Goal: Task Accomplishment & Management: Use online tool/utility

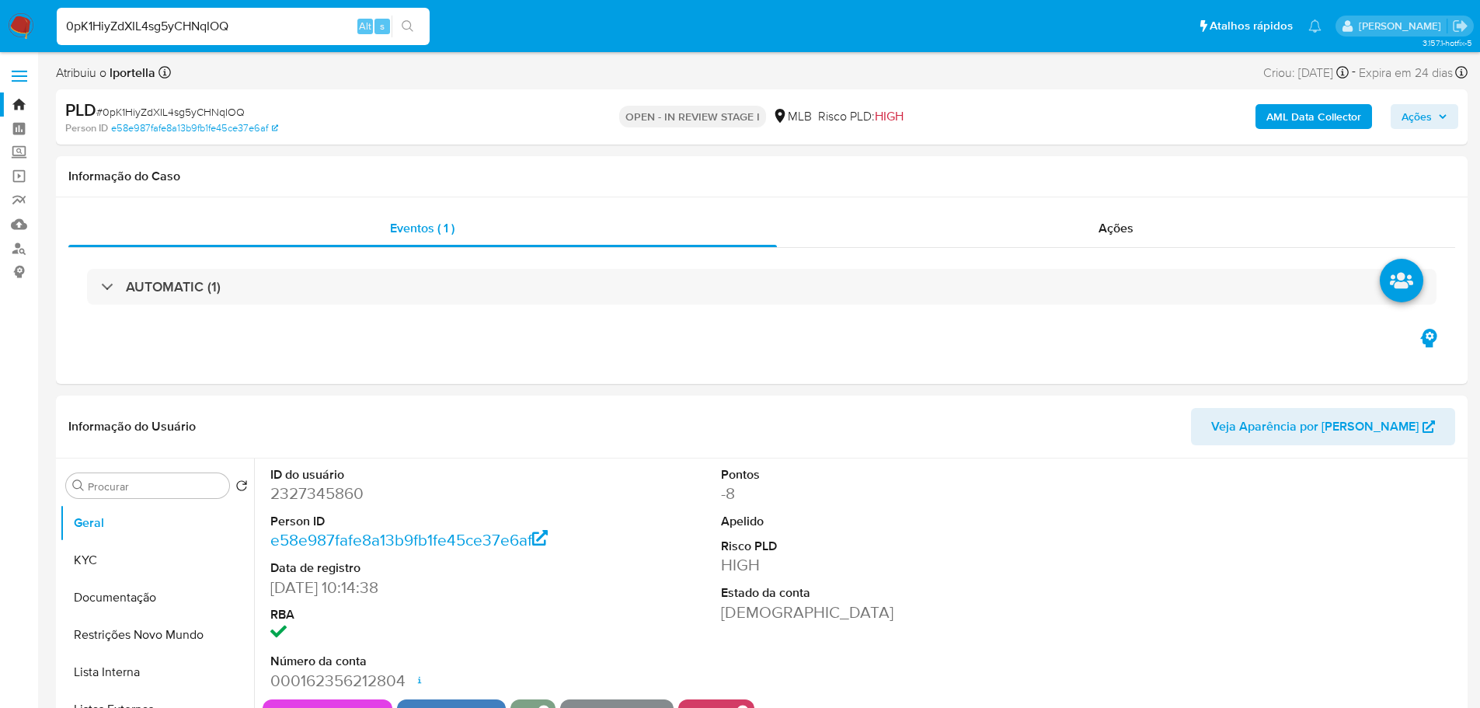
select select "10"
click at [149, 29] on input "0pK1HiyZdXIL4sg5yCHNqIOQ" at bounding box center [243, 26] width 373 height 20
paste input "85W5hjBz1acZK7WgRM13B1Ka"
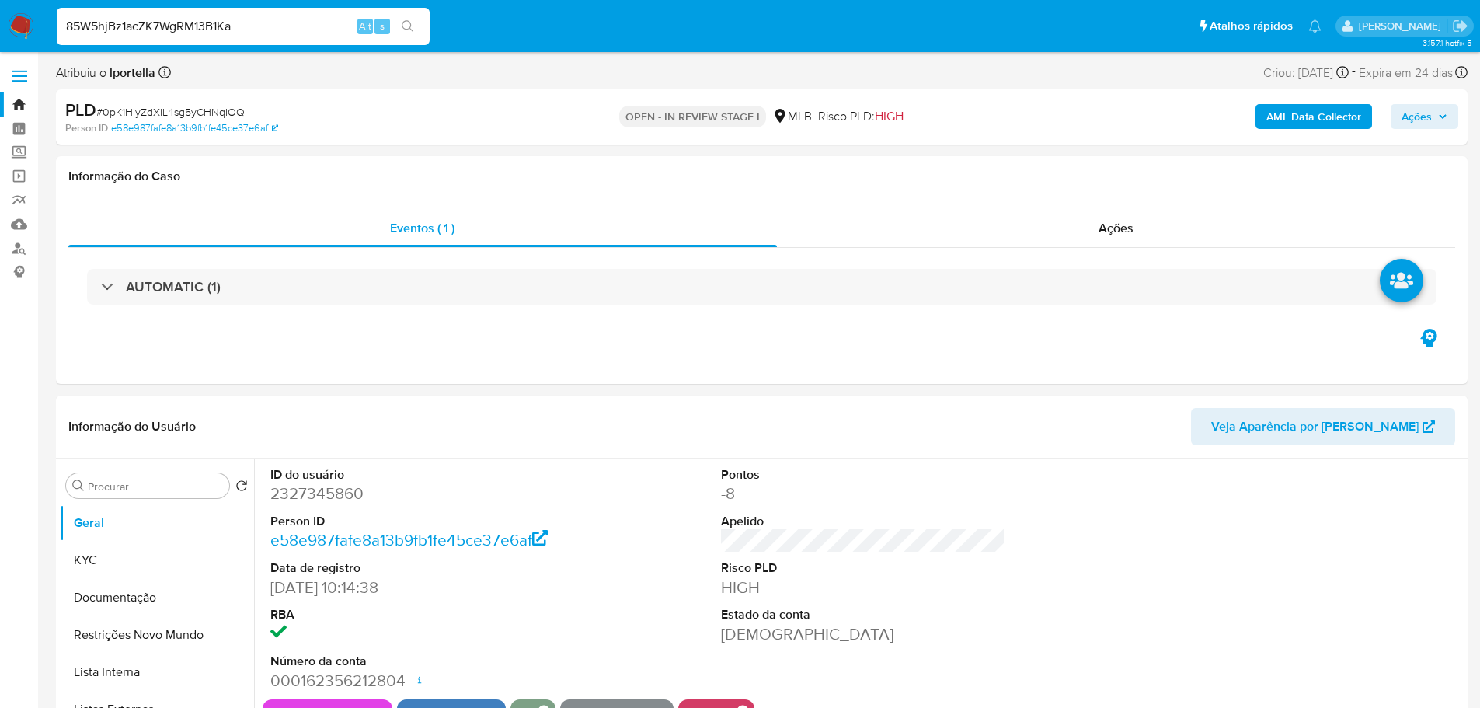
type input "85W5hjBz1acZK7WgRM13B1Ka"
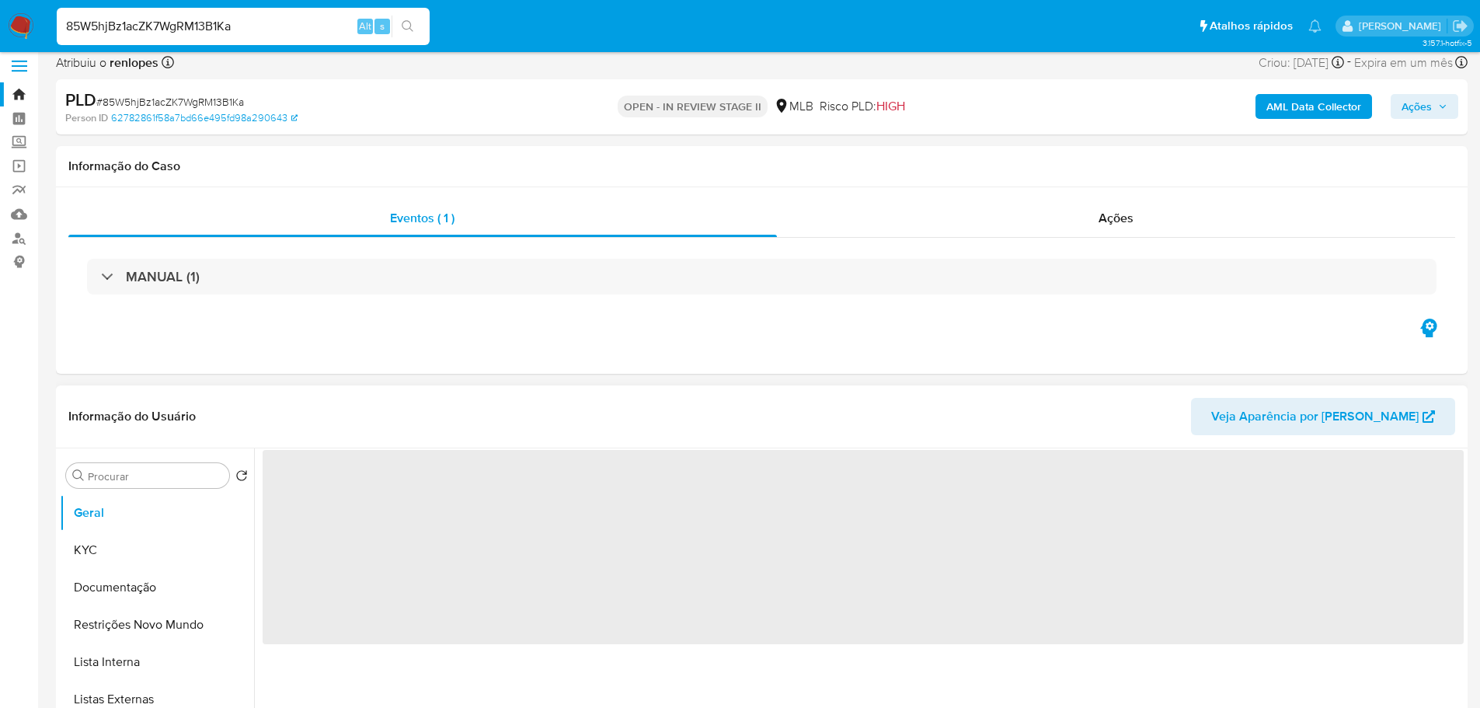
scroll to position [78, 0]
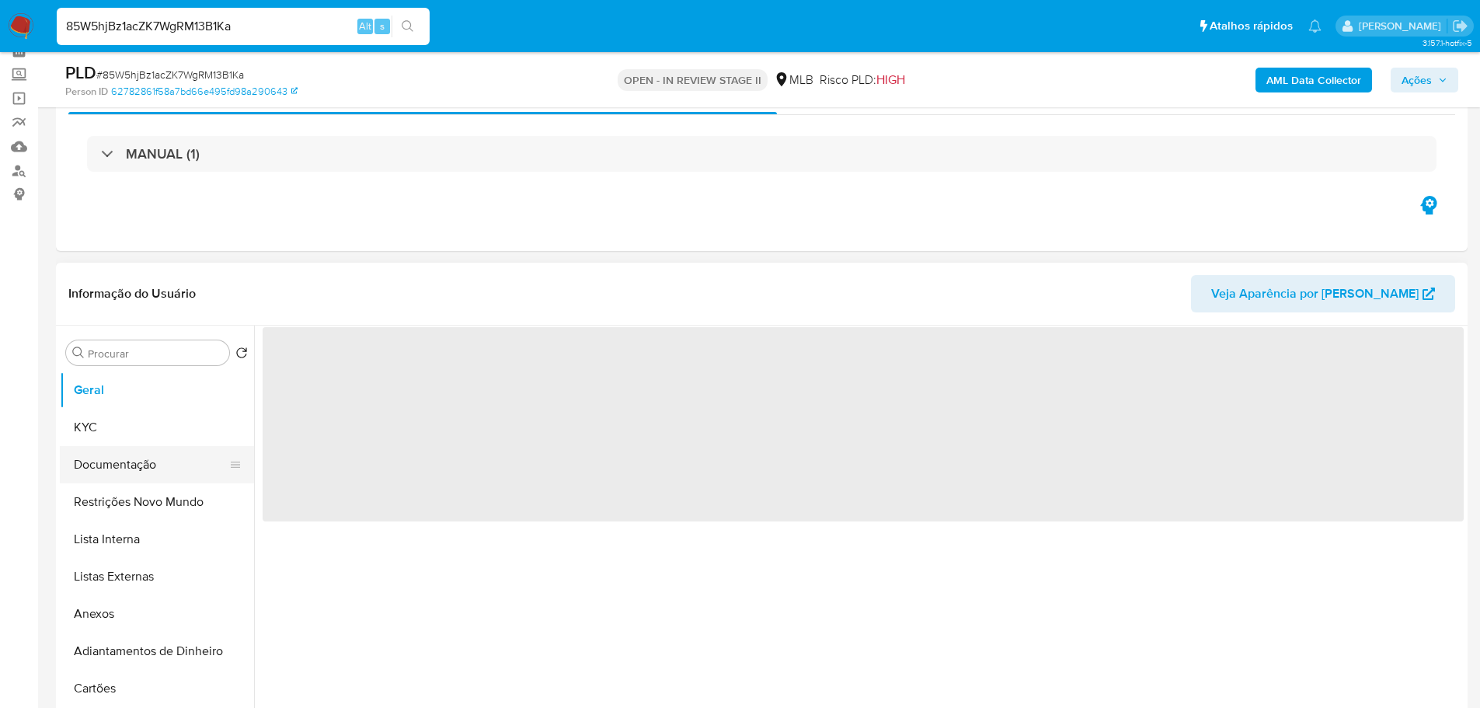
click at [117, 462] on button "Documentação" at bounding box center [151, 464] width 182 height 37
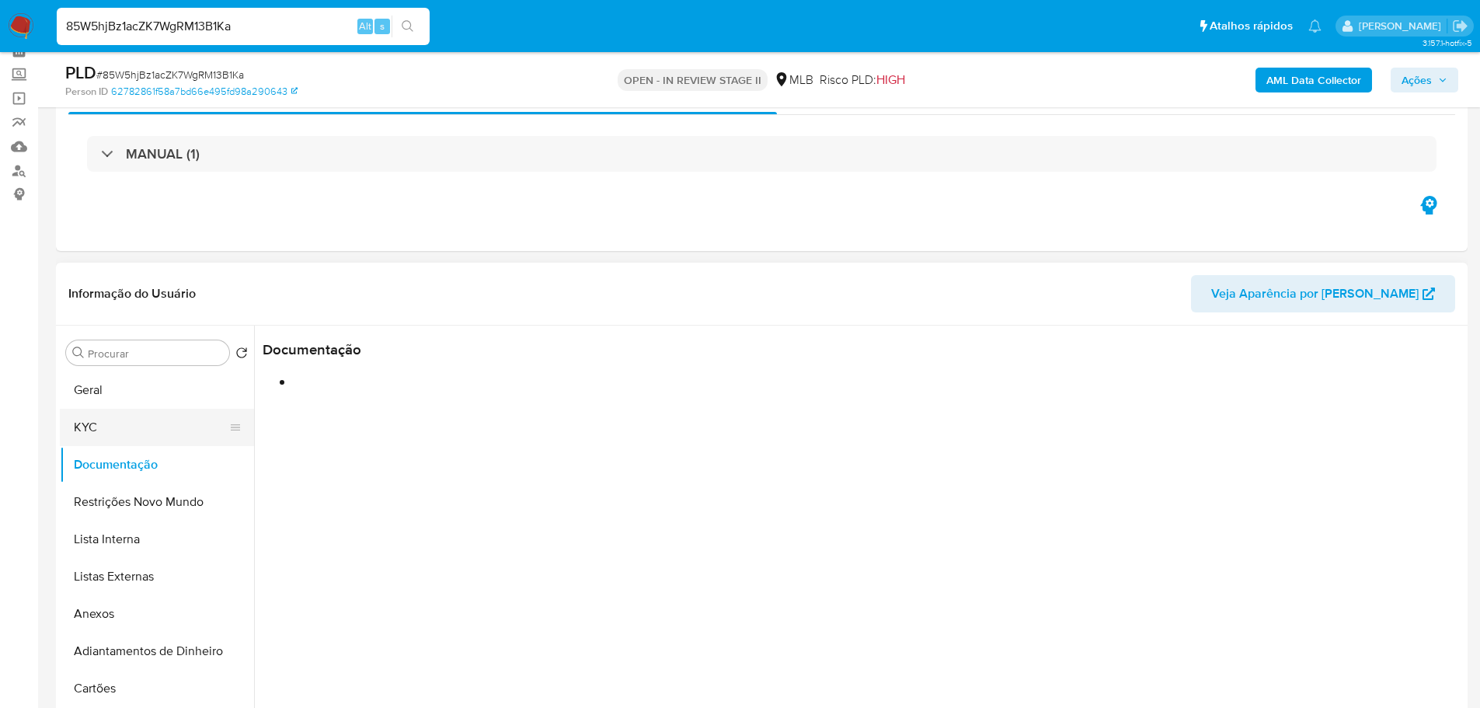
select select "10"
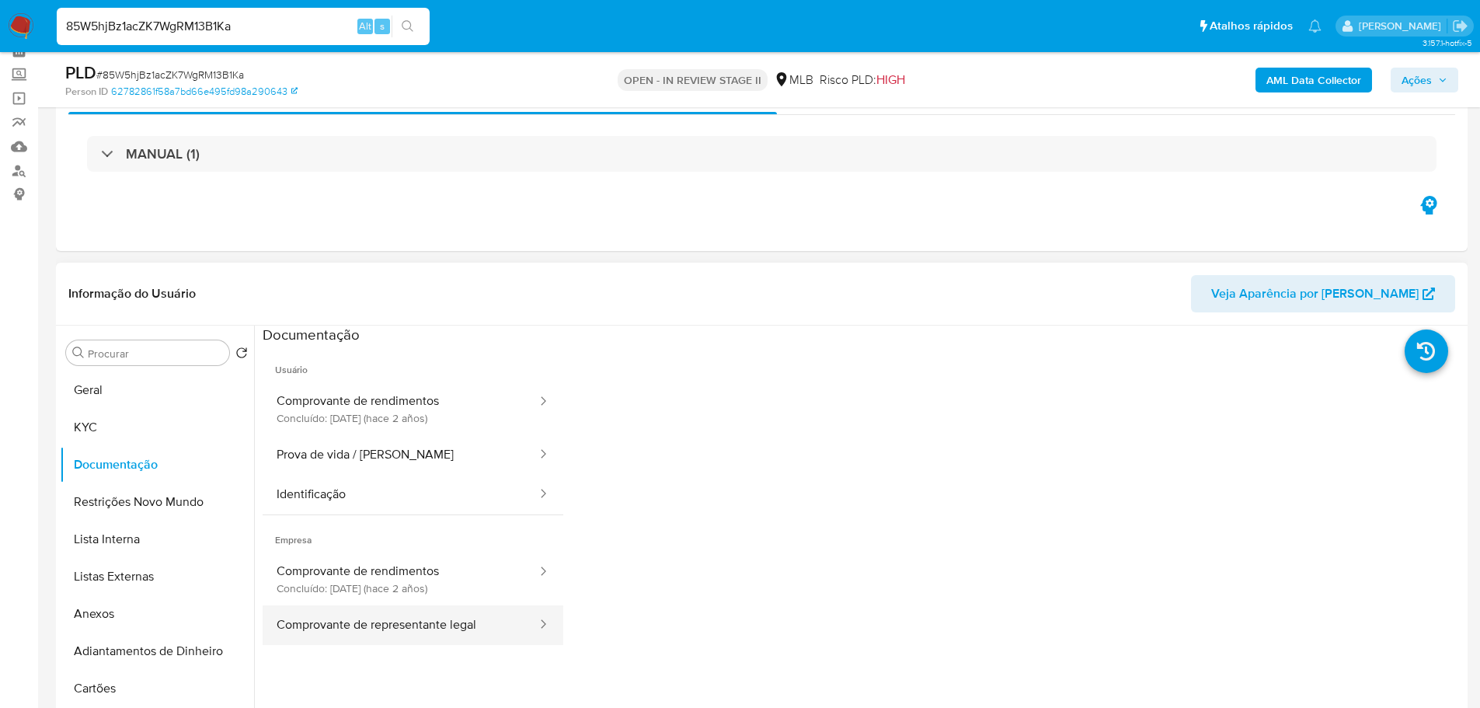
click at [433, 624] on button "Comprovante de representante legal" at bounding box center [401, 625] width 276 height 40
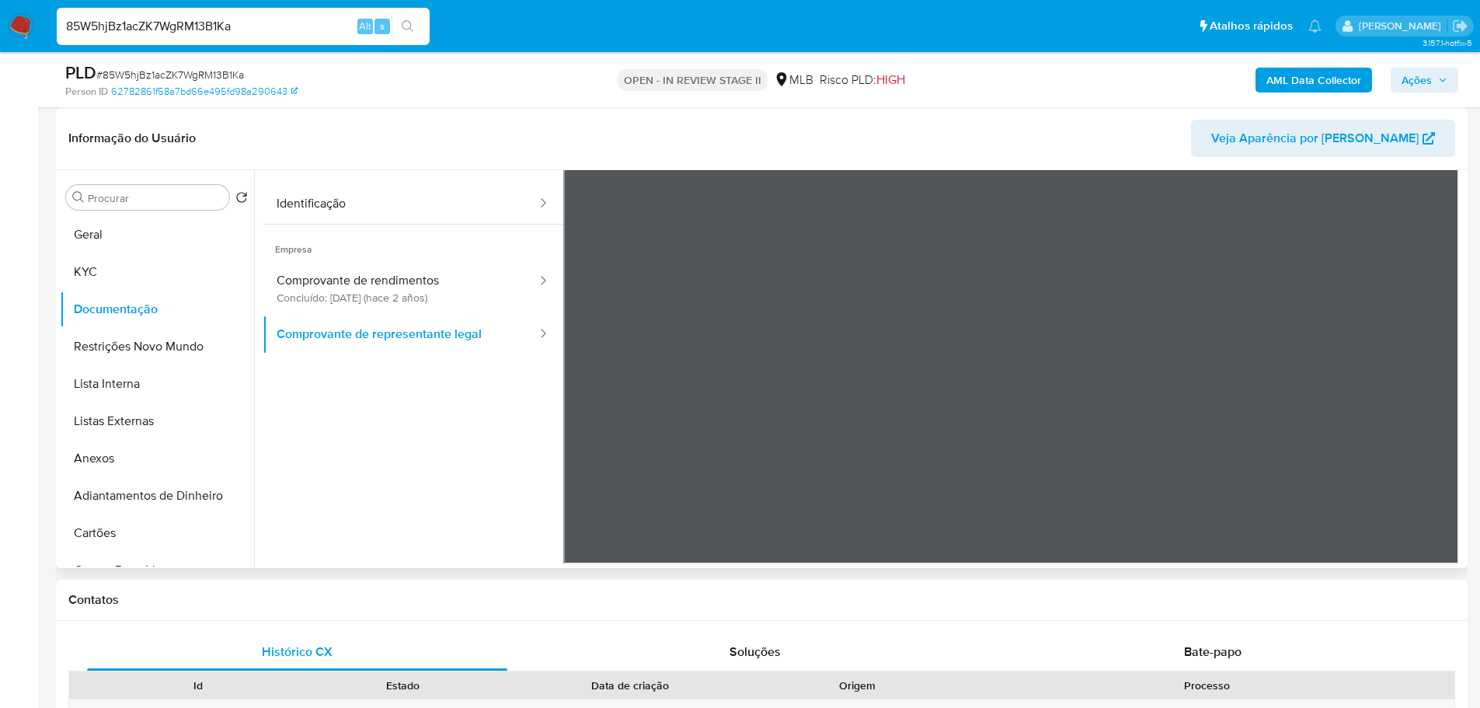
scroll to position [0, 0]
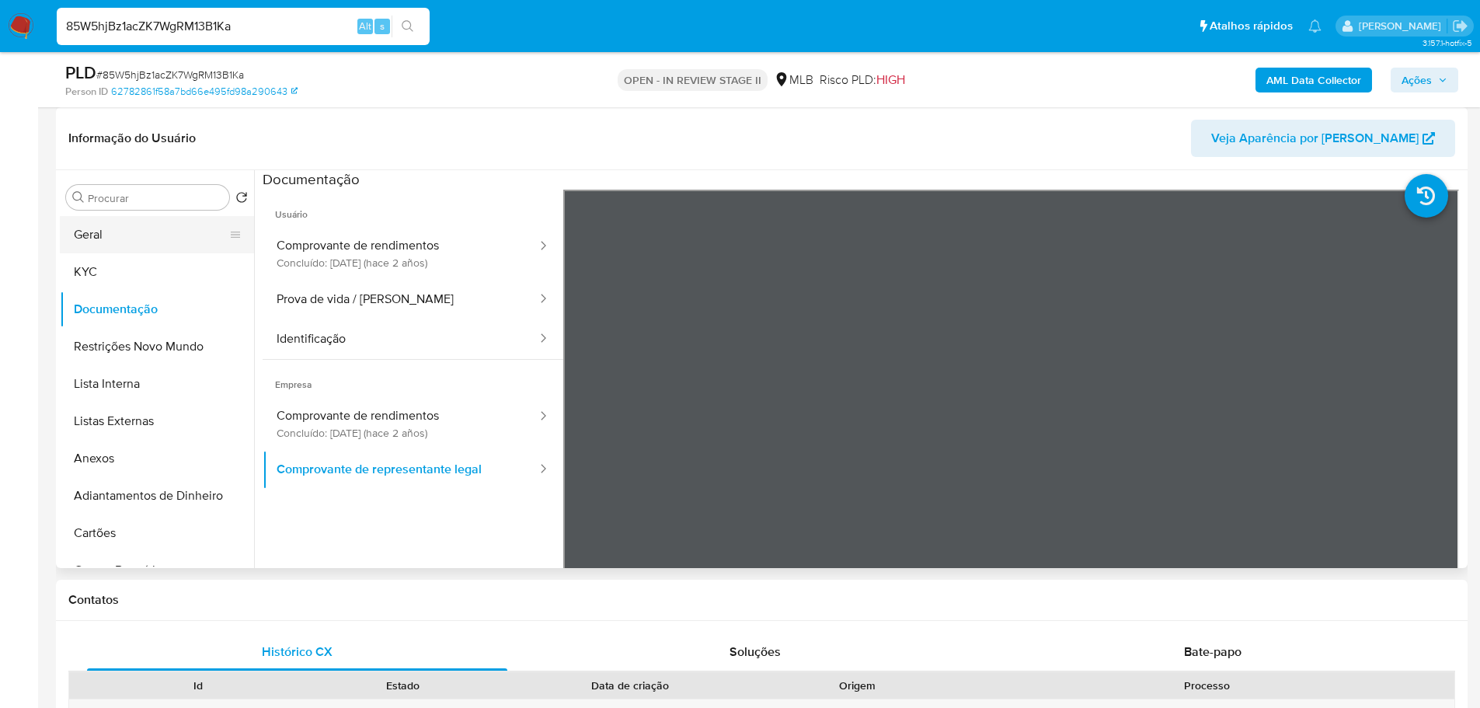
click at [101, 234] on button "Geral" at bounding box center [151, 234] width 182 height 37
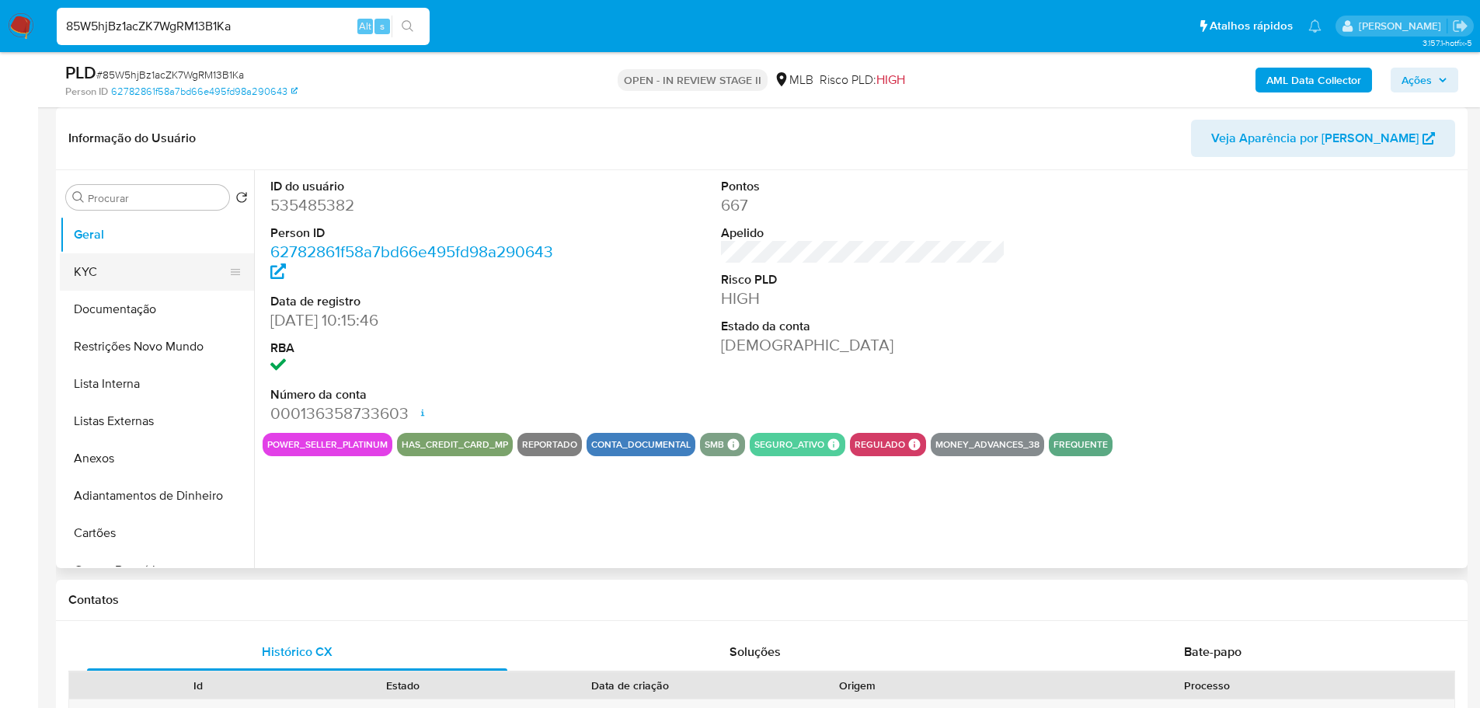
click at [106, 267] on button "KYC" at bounding box center [151, 271] width 182 height 37
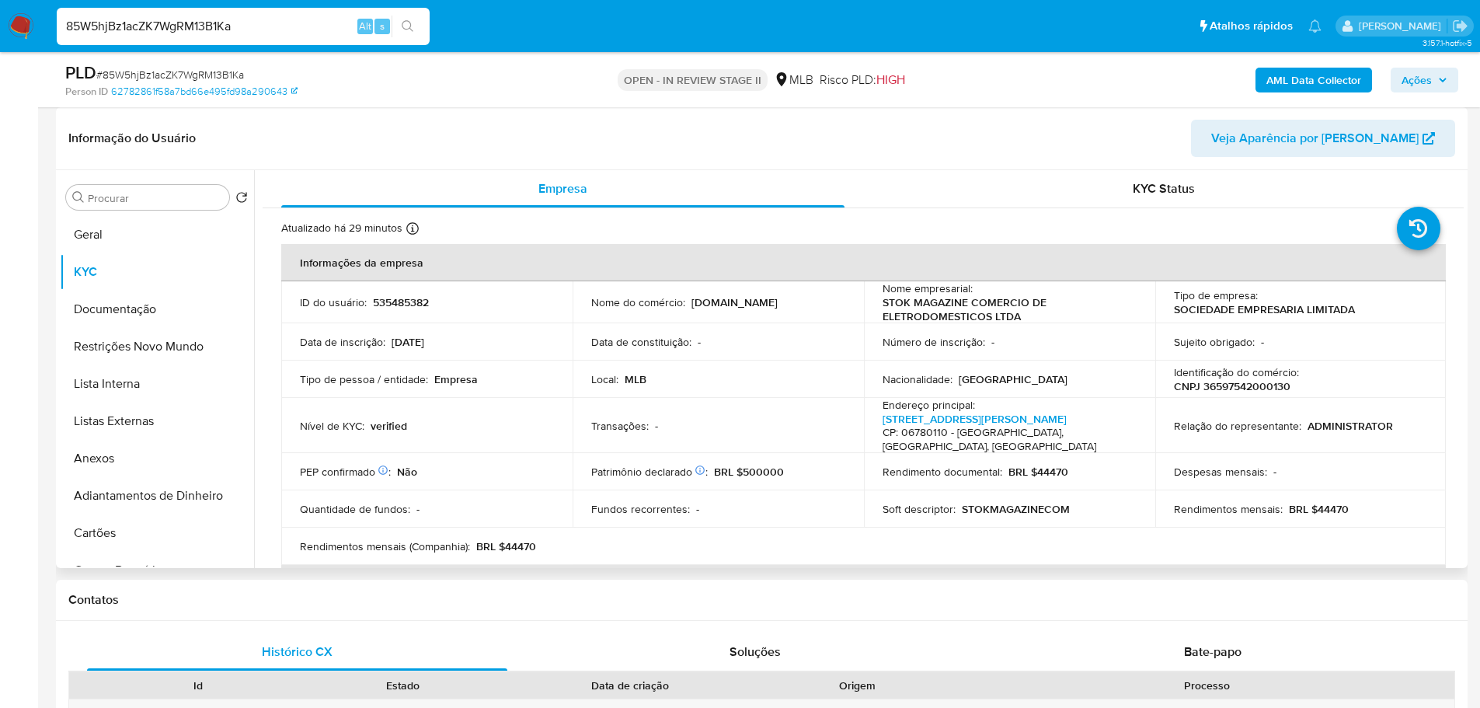
click at [1206, 381] on p "CNPJ 36597542000130" at bounding box center [1232, 386] width 116 height 14
copy p "36597542000130"
click at [149, 322] on button "Documentação" at bounding box center [151, 308] width 182 height 37
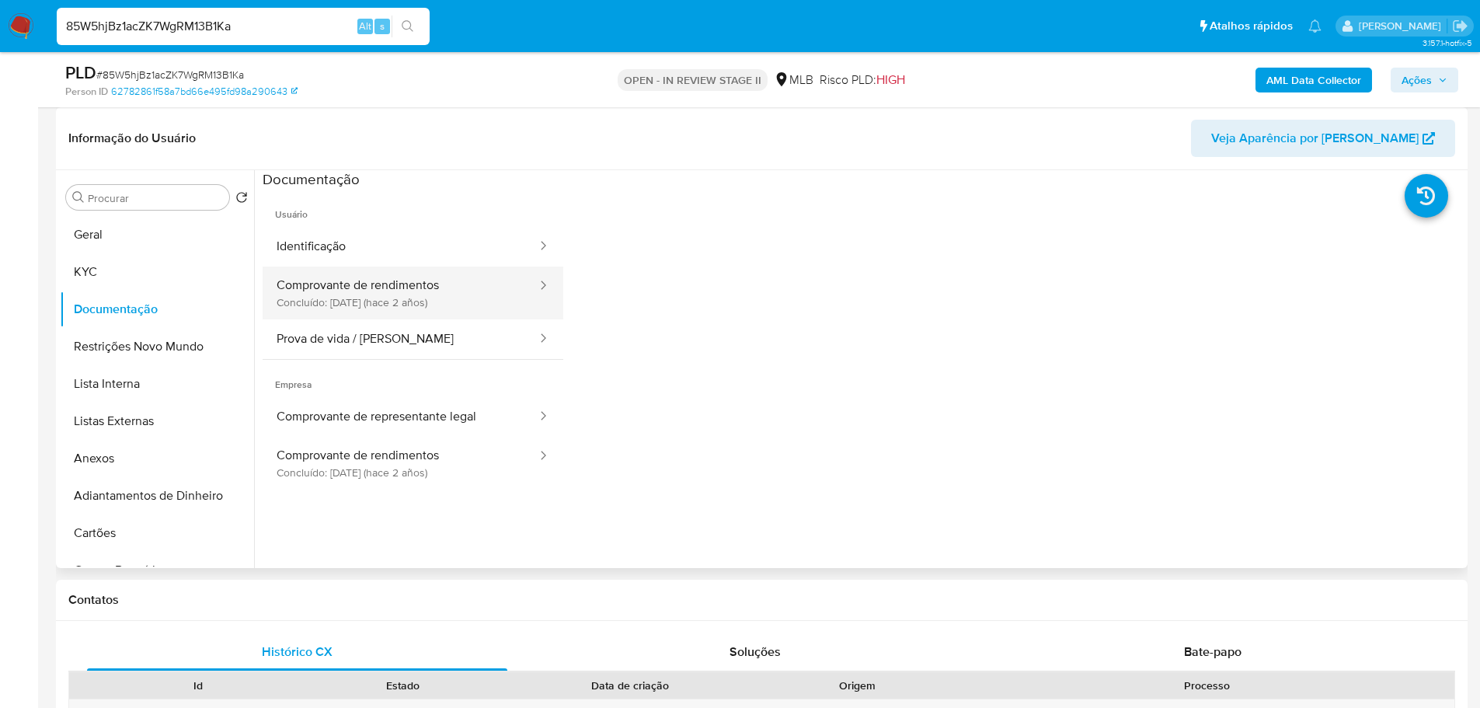
click at [418, 296] on button "Comprovante de rendimentos Concluído: 19/05/2023 (hace 2 años)" at bounding box center [401, 292] width 276 height 53
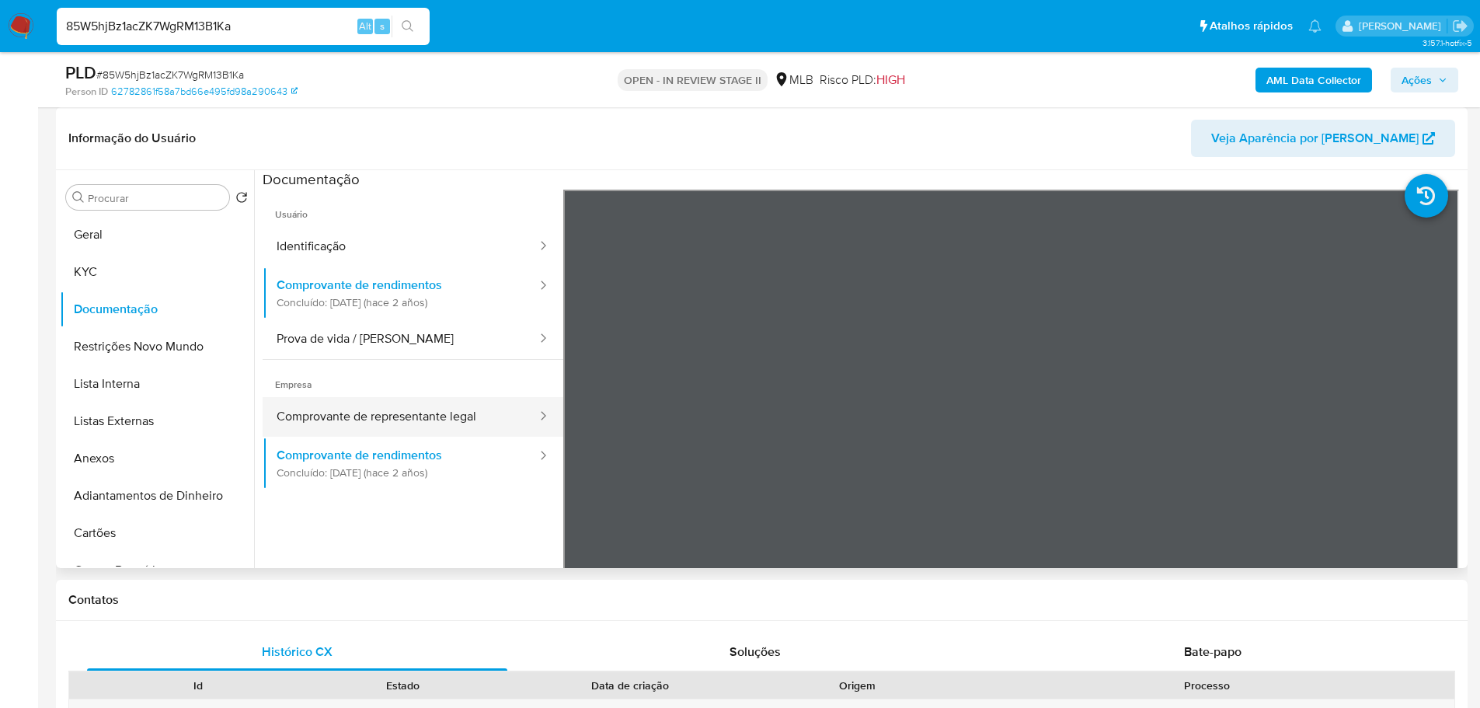
click at [461, 414] on button "Comprovante de representante legal" at bounding box center [401, 417] width 276 height 40
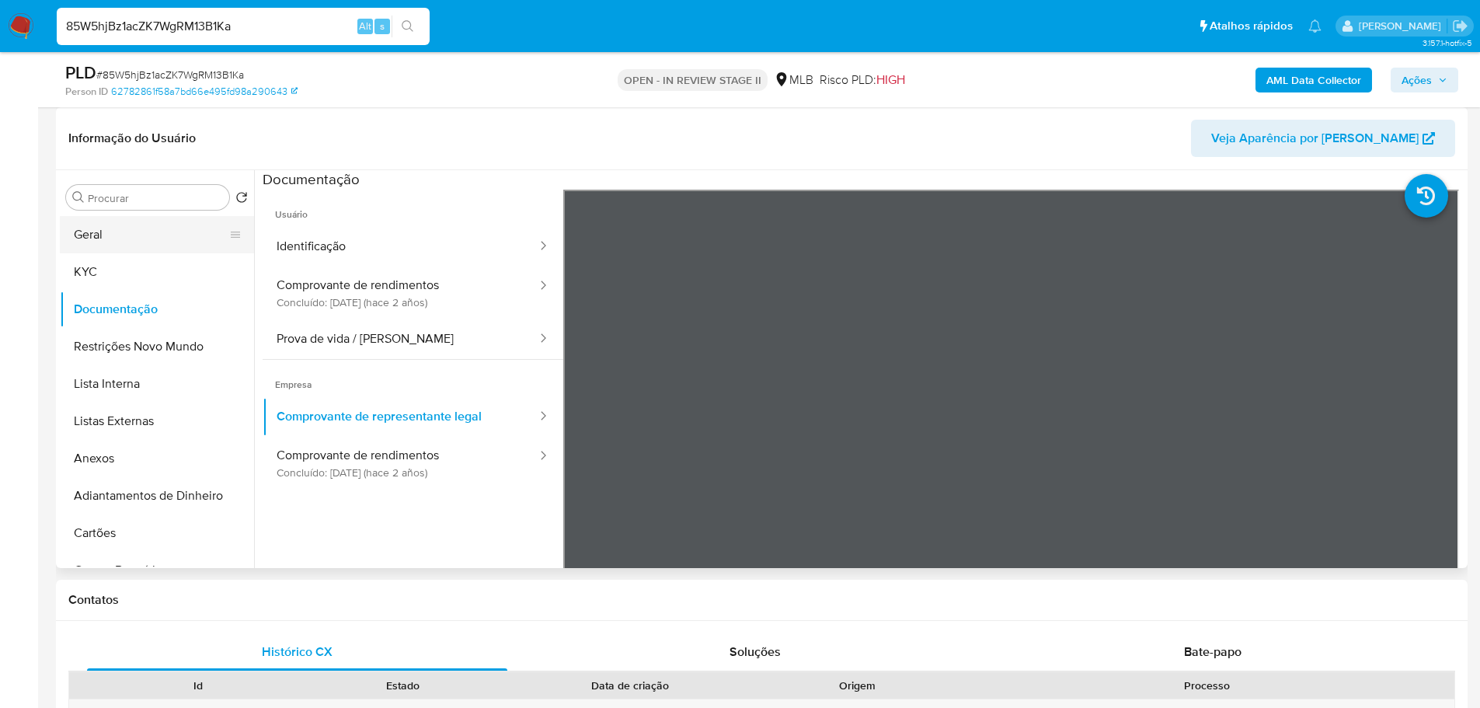
click at [170, 229] on button "Geral" at bounding box center [151, 234] width 182 height 37
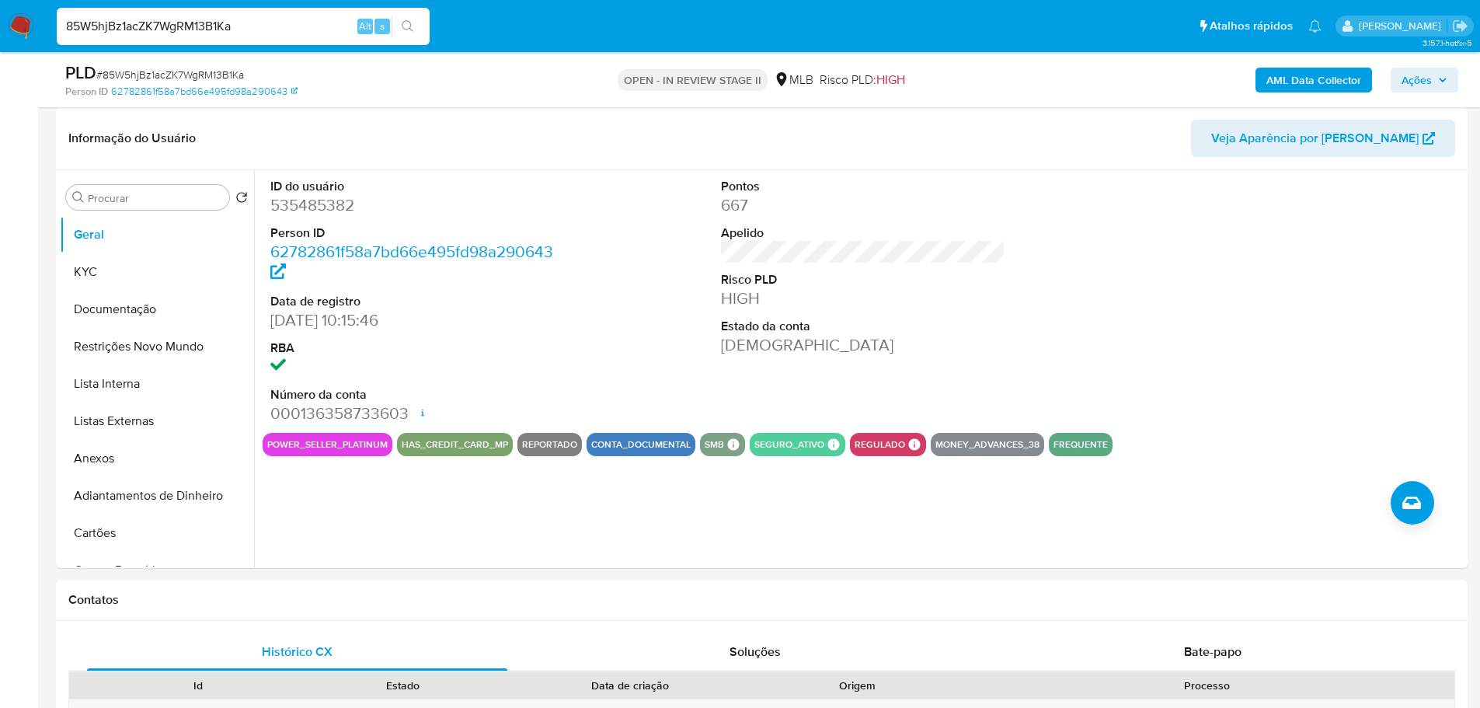
click at [25, 23] on img at bounding box center [21, 26] width 26 height 26
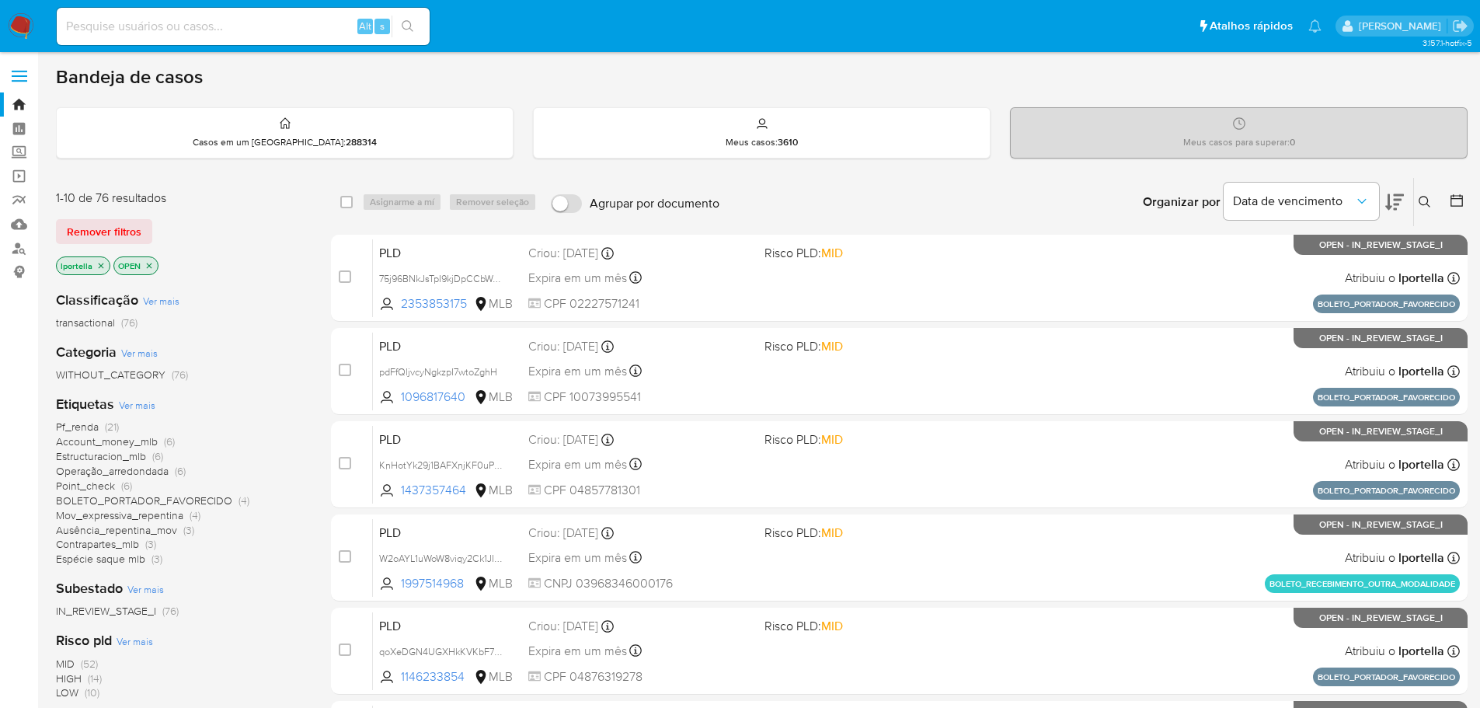
click at [110, 12] on div "Alt s" at bounding box center [243, 26] width 373 height 37
click at [172, 29] on input at bounding box center [243, 26] width 373 height 20
paste input "JTOSKUD0uJZ6NgdcTCmsvSK9"
type input "JTOSKUD0uJZ6NgdcTCmsvSK9"
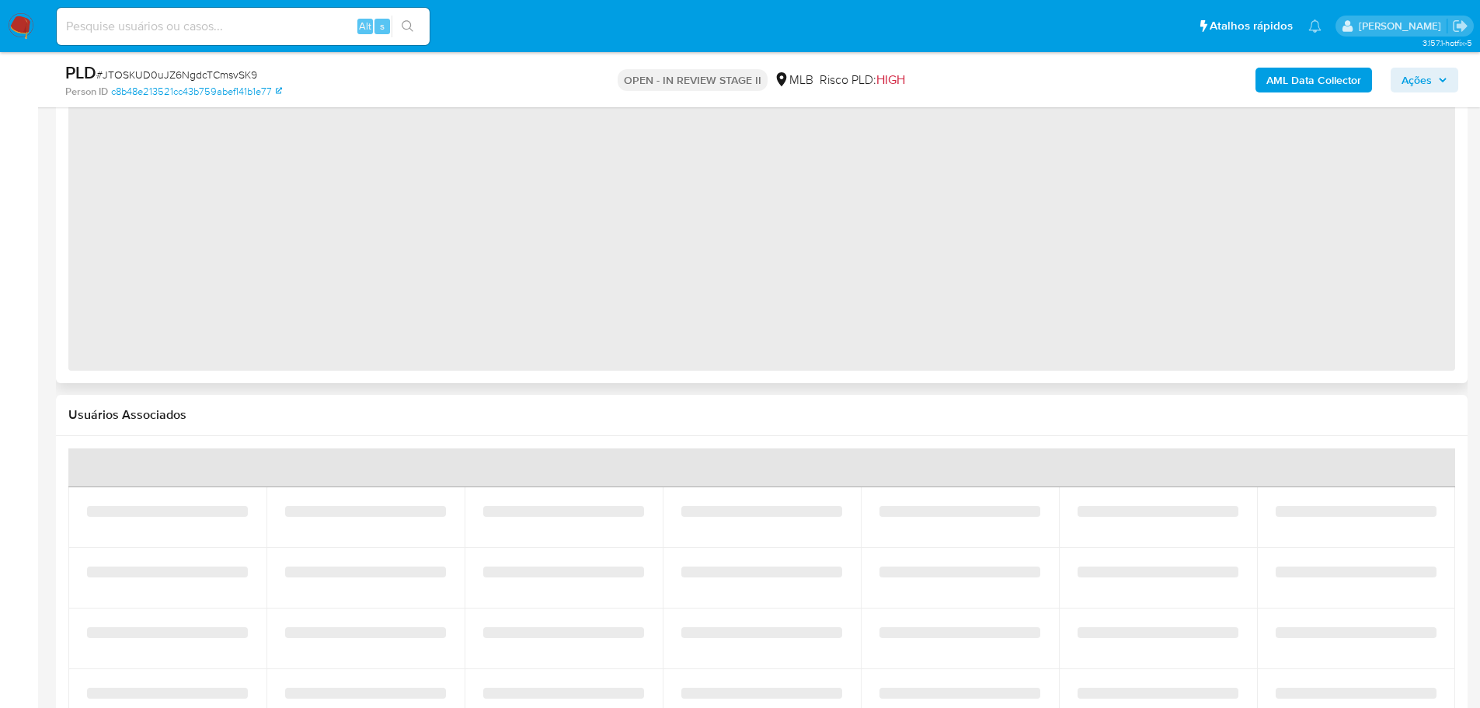
scroll to position [1553, 0]
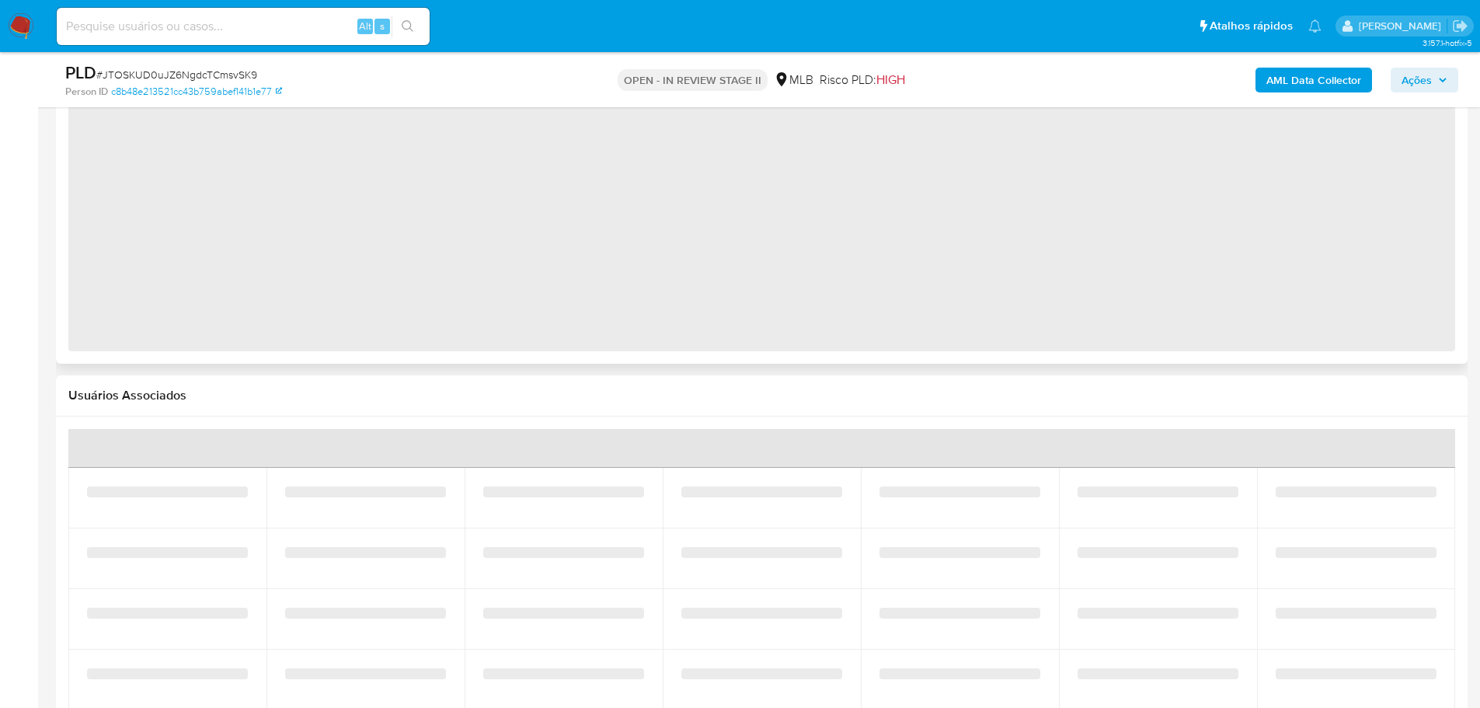
select select "10"
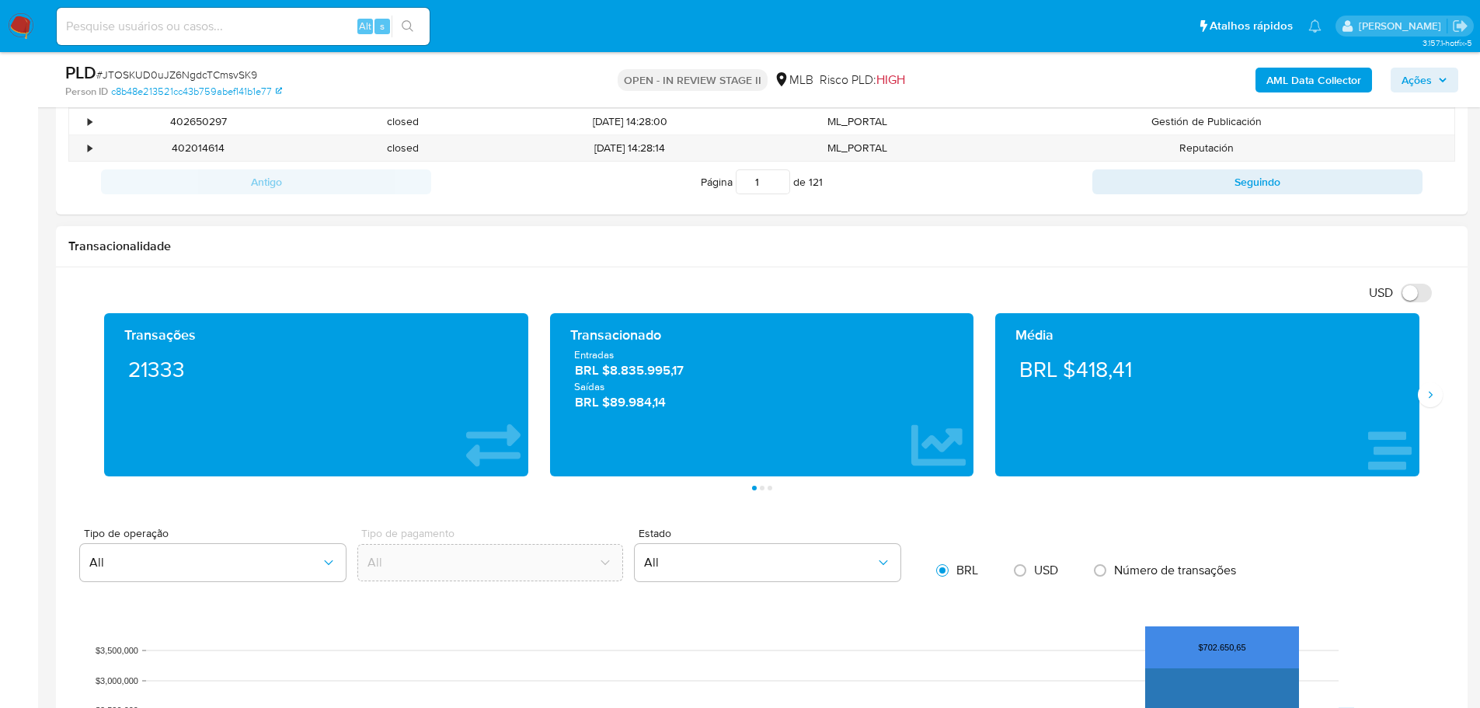
scroll to position [854, 0]
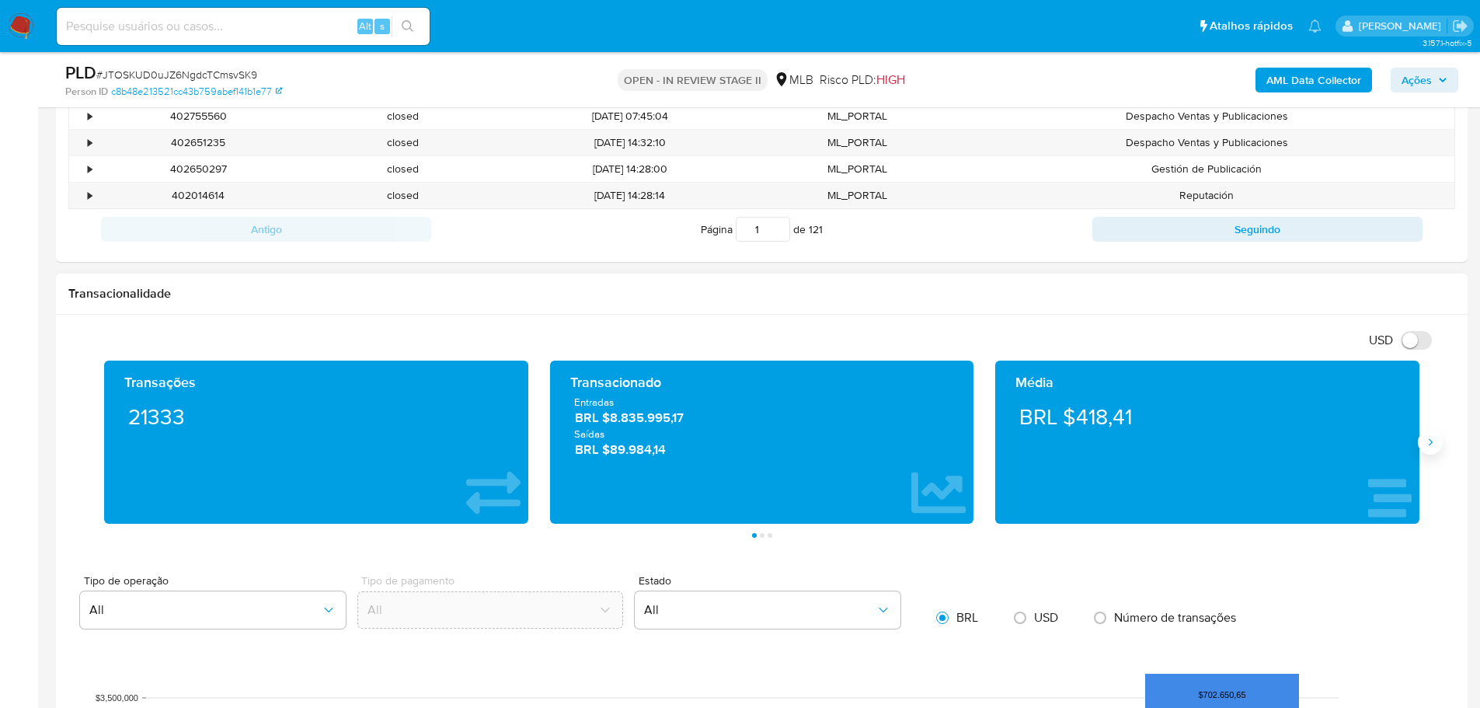
click at [1435, 447] on icon "Siguiente" at bounding box center [1430, 442] width 12 height 12
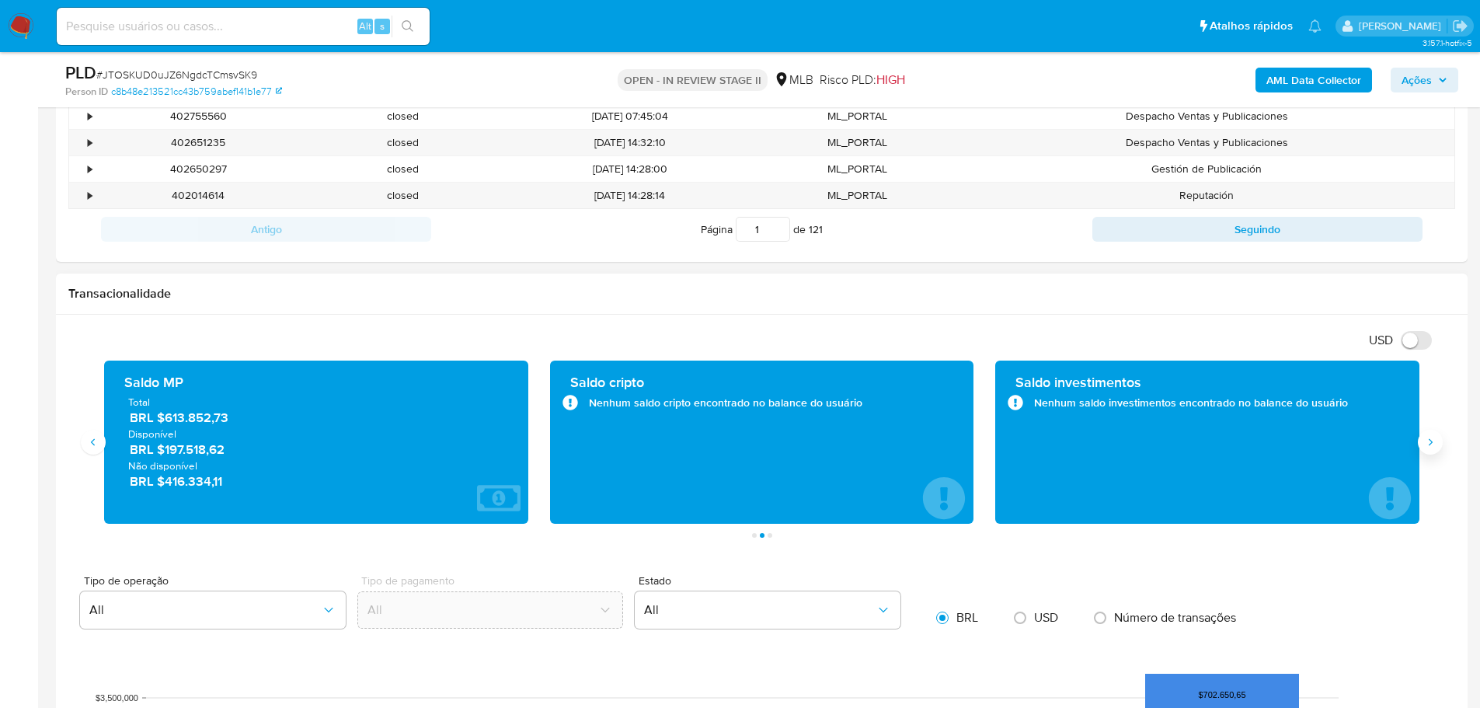
click at [1435, 447] on icon "Siguiente" at bounding box center [1430, 442] width 12 height 12
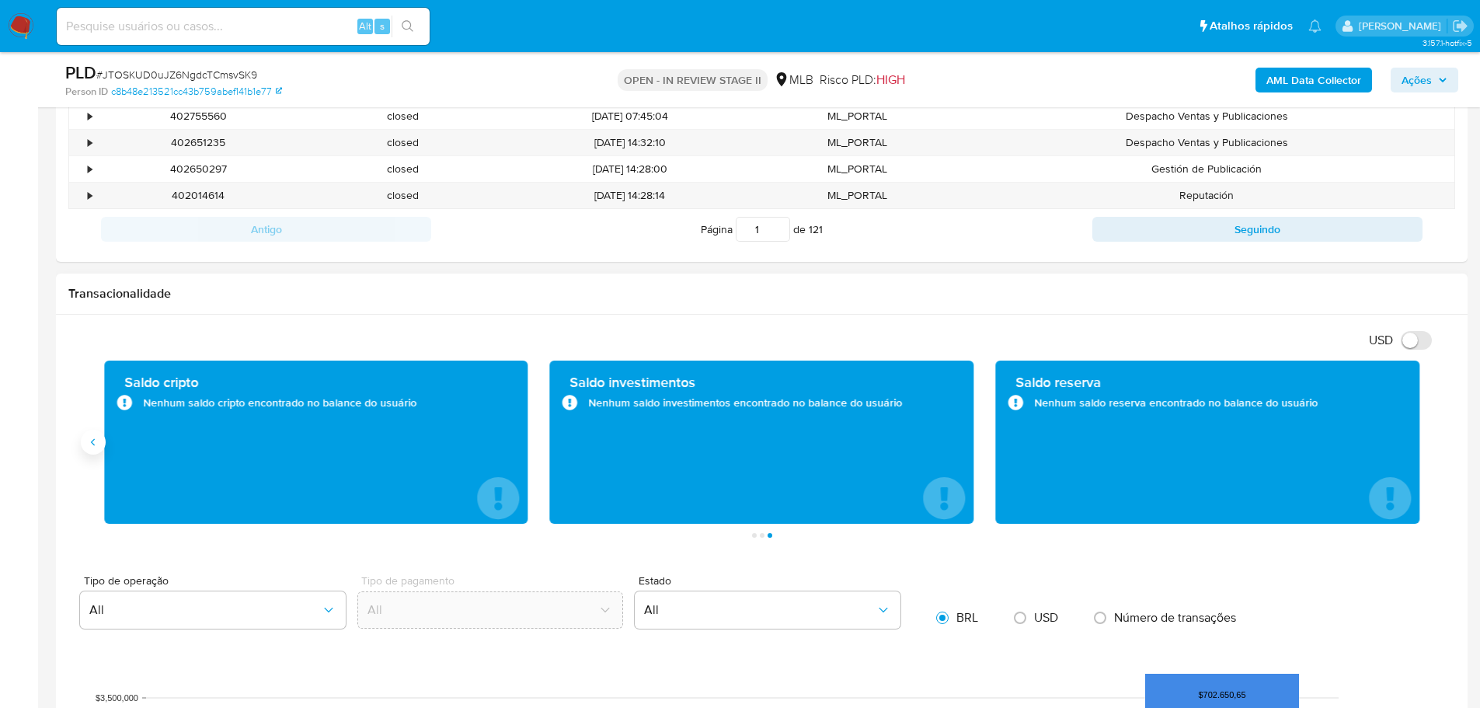
click at [95, 439] on icon "Anterior" at bounding box center [93, 441] width 4 height 7
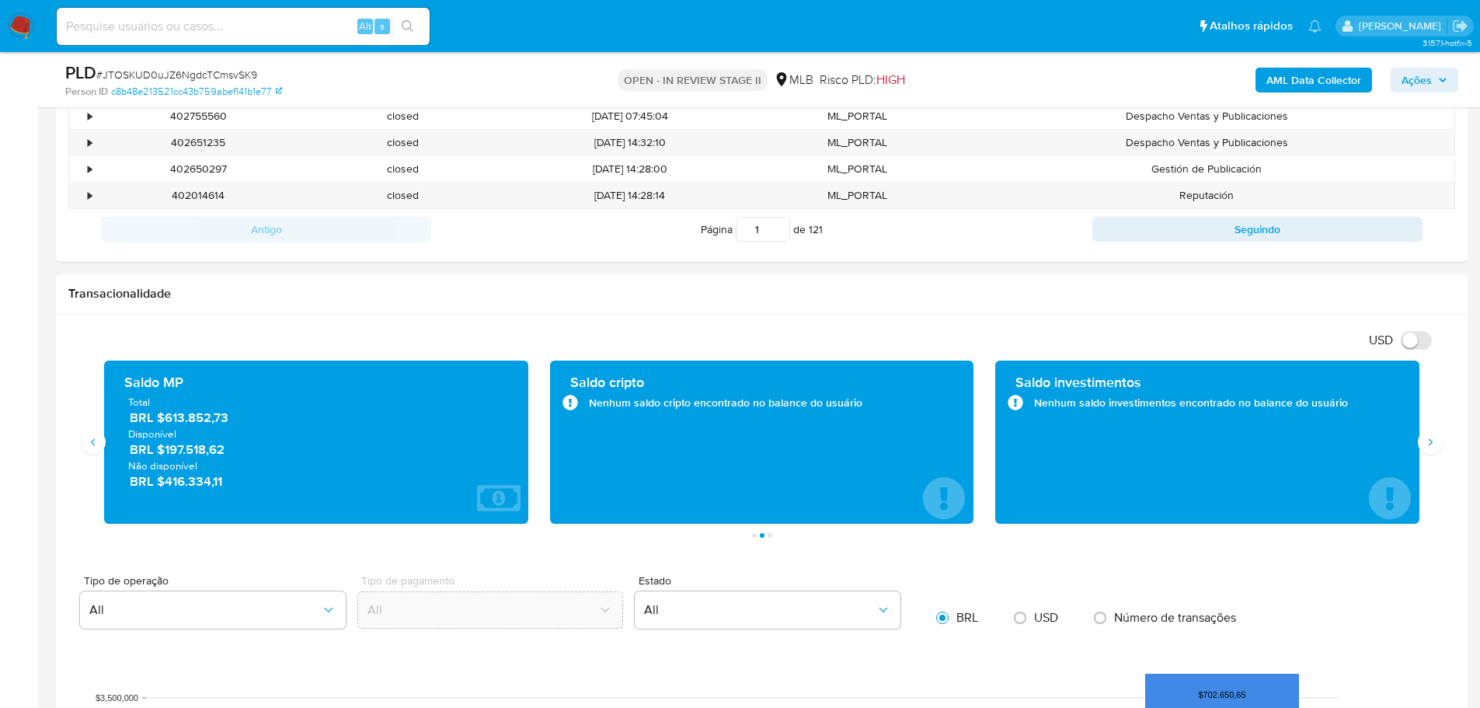
click at [137, 27] on input at bounding box center [243, 26] width 373 height 20
paste input "JTOSKUD0uJZ6NgdcTCmsvSK9"
type input "JTOSKUD0uJZ6NgdcTCmsvSK9"
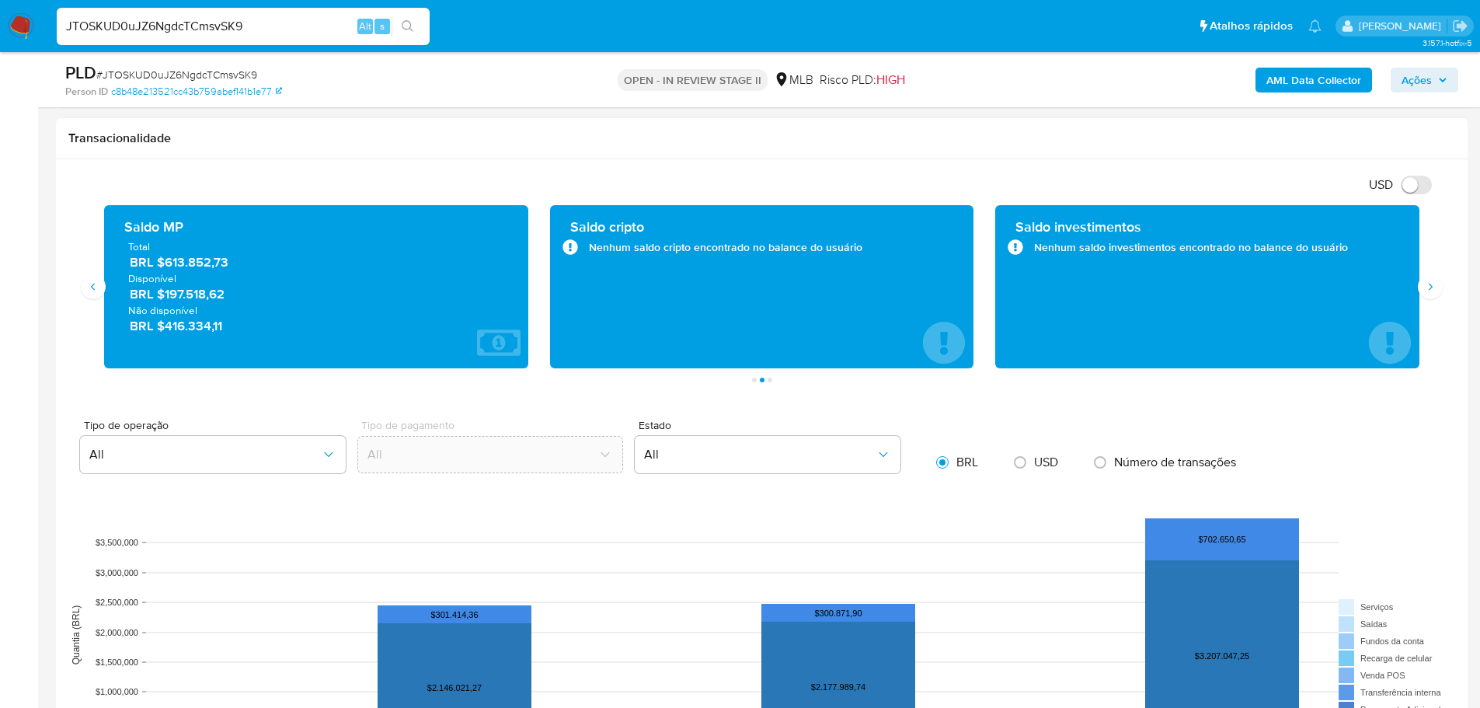
scroll to position [1476, 0]
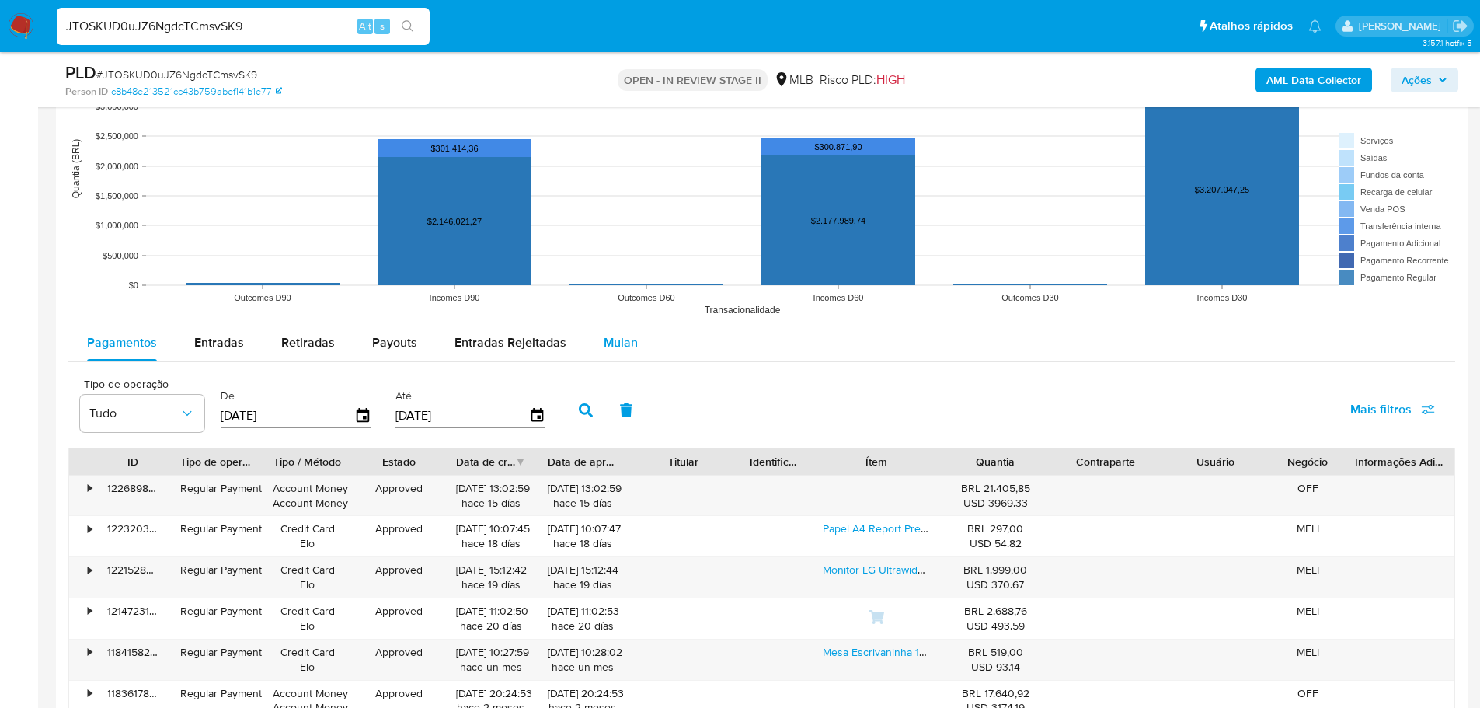
click at [617, 339] on span "Mulan" at bounding box center [620, 342] width 34 height 18
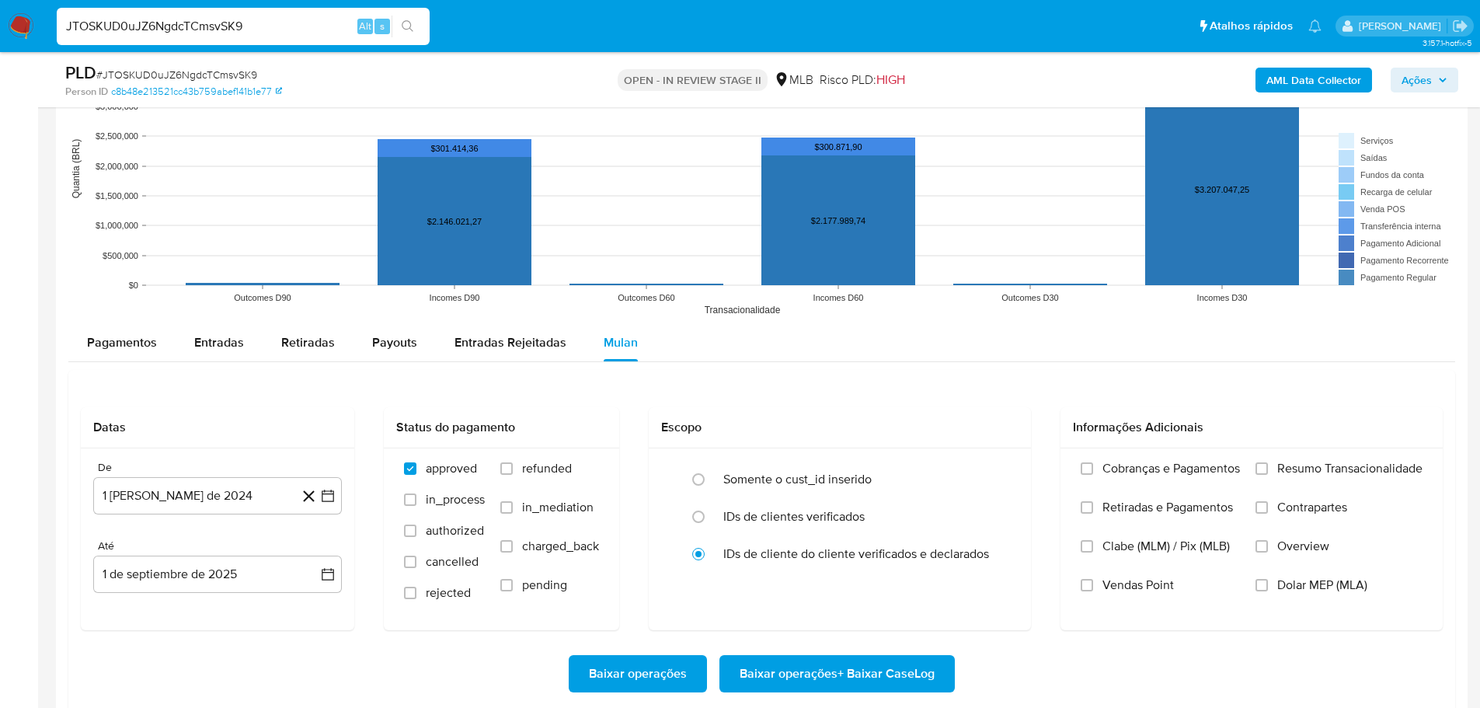
scroll to position [1631, 0]
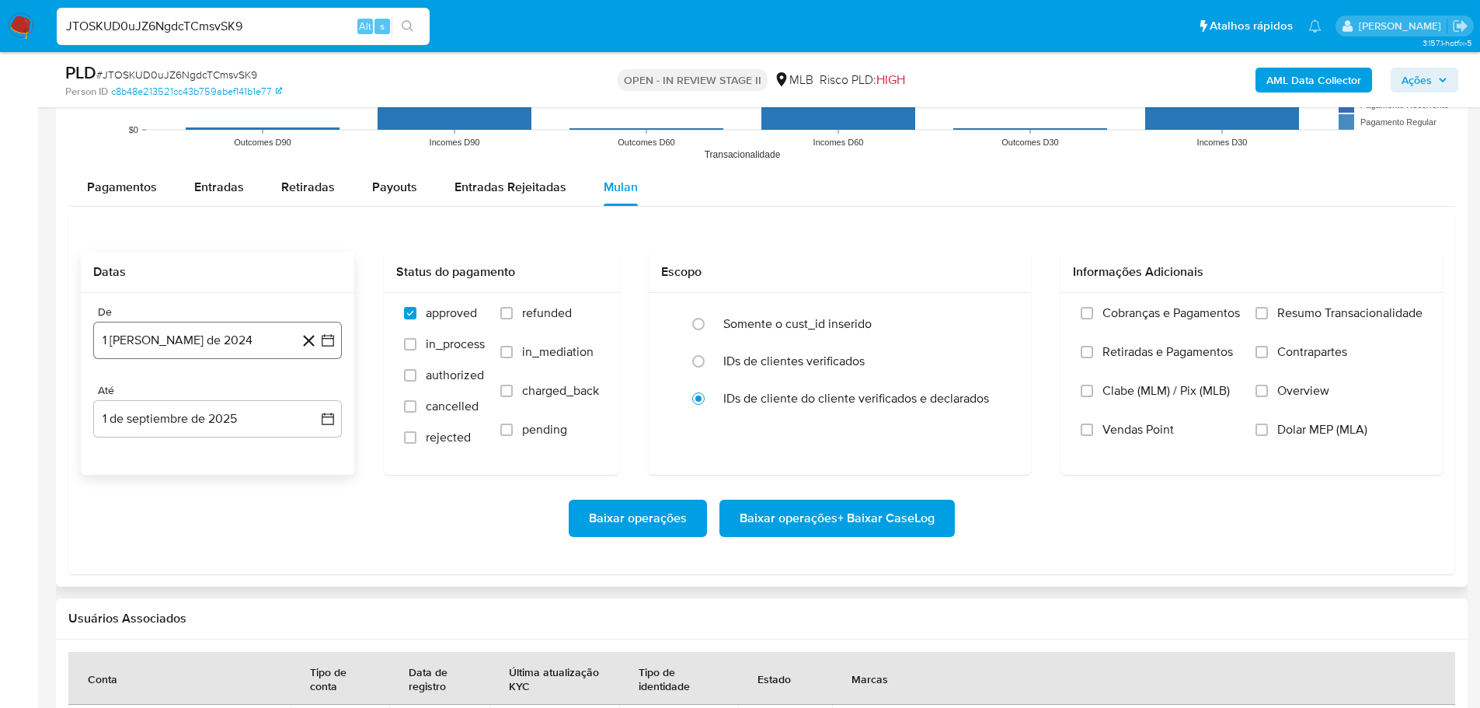
click at [246, 330] on button "1 de agosto de 2024" at bounding box center [217, 340] width 249 height 37
click at [311, 393] on icon "Mes siguiente" at bounding box center [313, 396] width 19 height 19
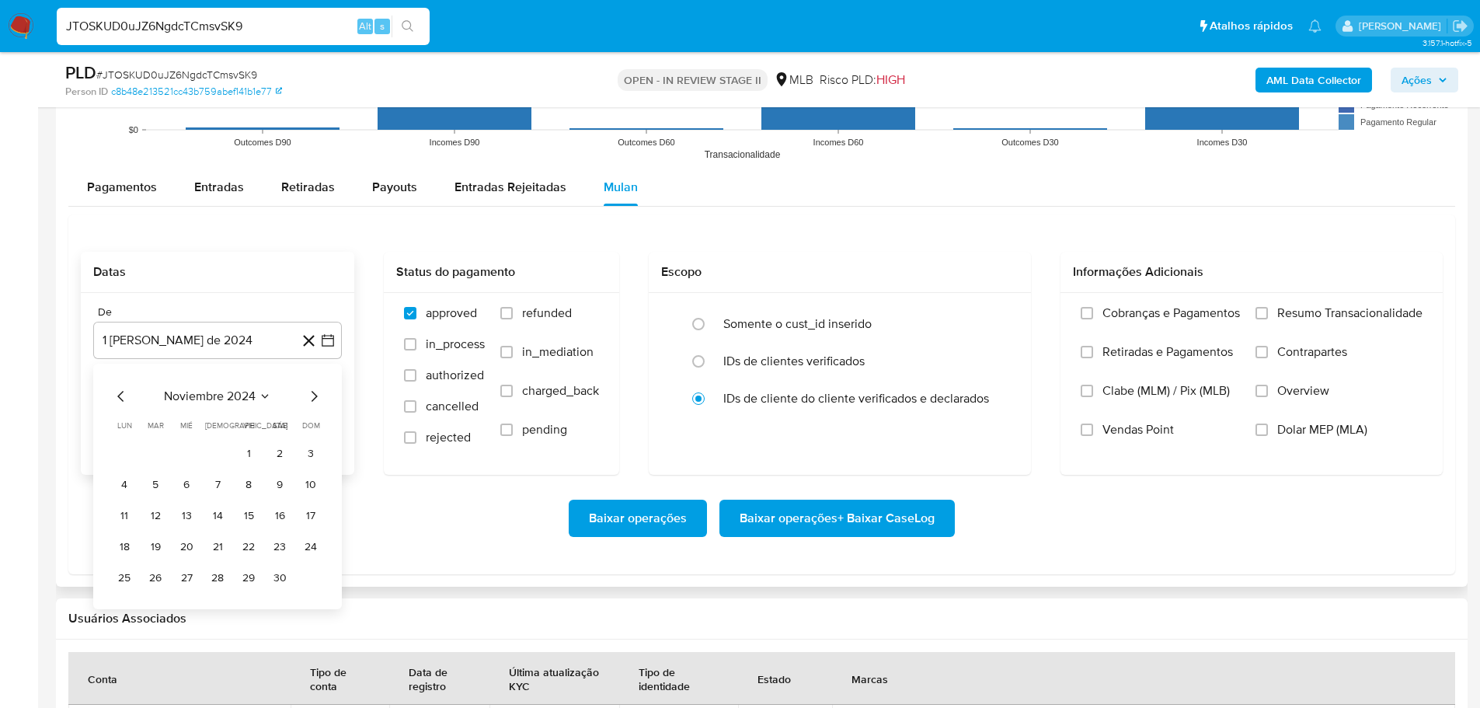
click at [311, 393] on icon "Mes siguiente" at bounding box center [313, 396] width 19 height 19
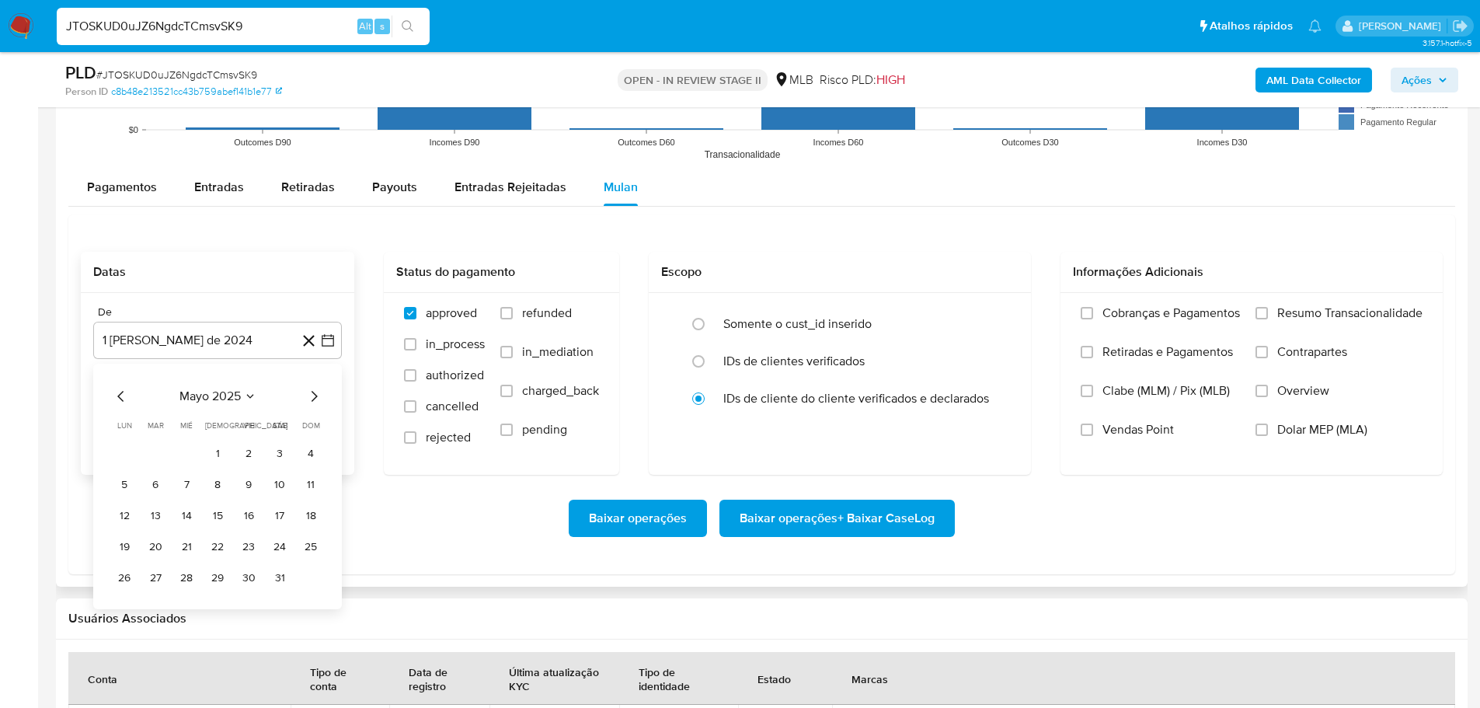
click at [311, 393] on icon "Mes siguiente" at bounding box center [313, 396] width 19 height 19
click at [117, 396] on icon "Mes anterior" at bounding box center [121, 396] width 19 height 19
click at [310, 451] on button "1" at bounding box center [310, 453] width 25 height 25
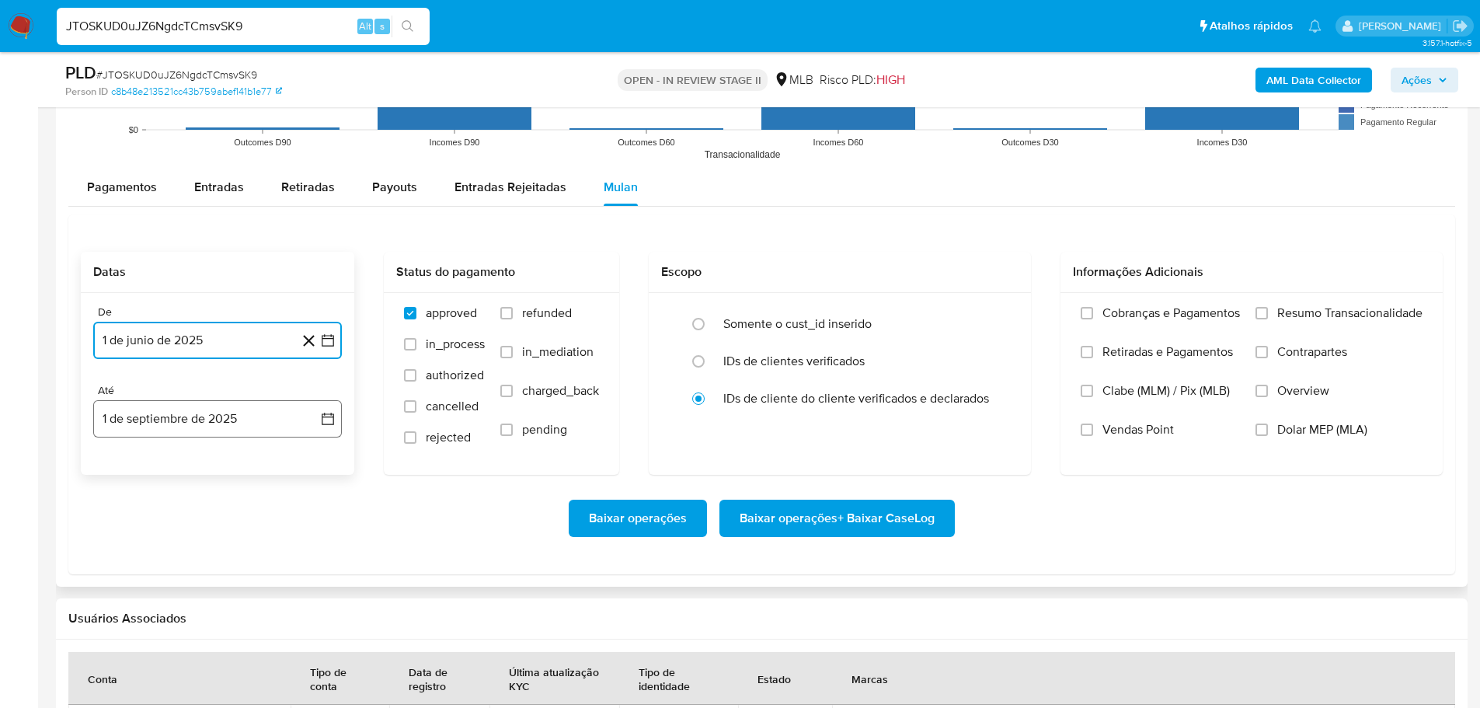
click at [245, 413] on button "1 de septiembre de 2025" at bounding box center [217, 418] width 249 height 37
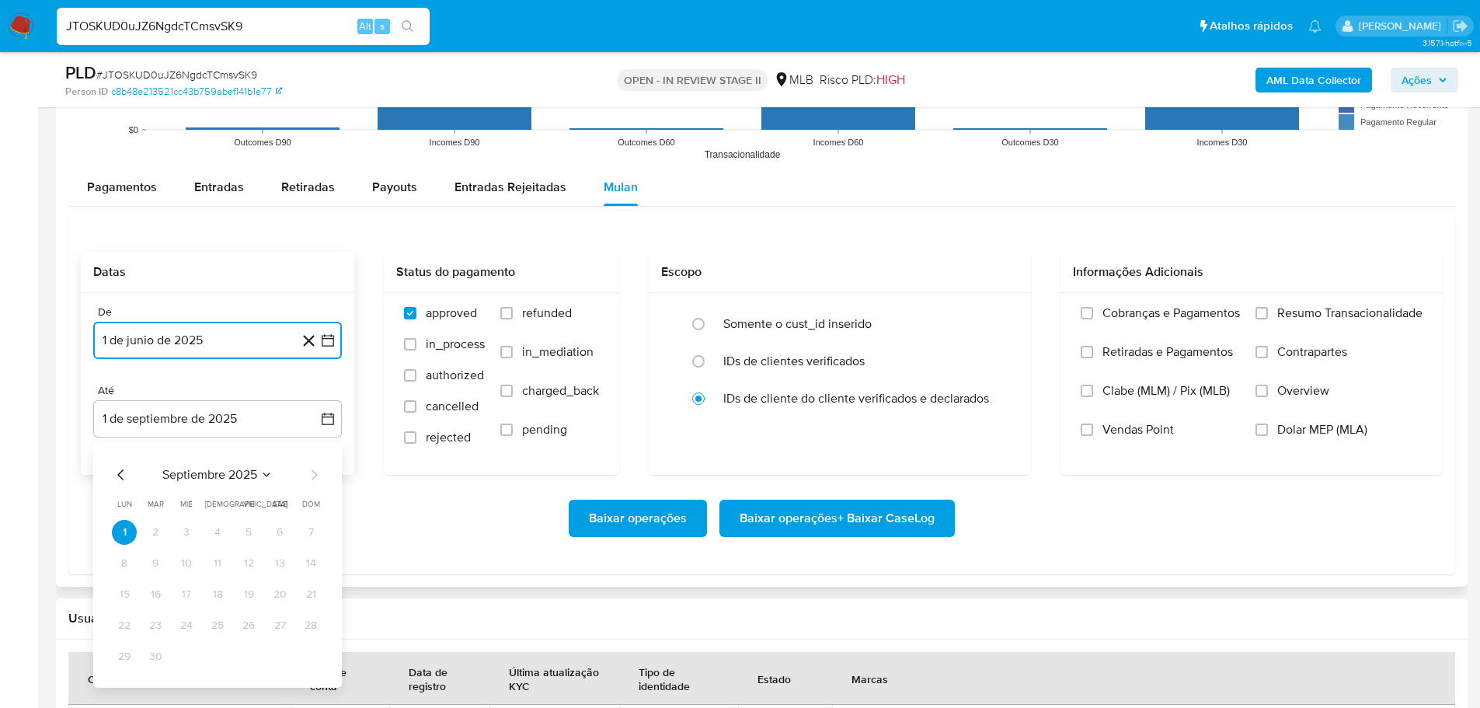
click at [120, 471] on icon "Mes anterior" at bounding box center [120, 474] width 6 height 11
click at [288, 653] on button "30" at bounding box center [279, 656] width 25 height 25
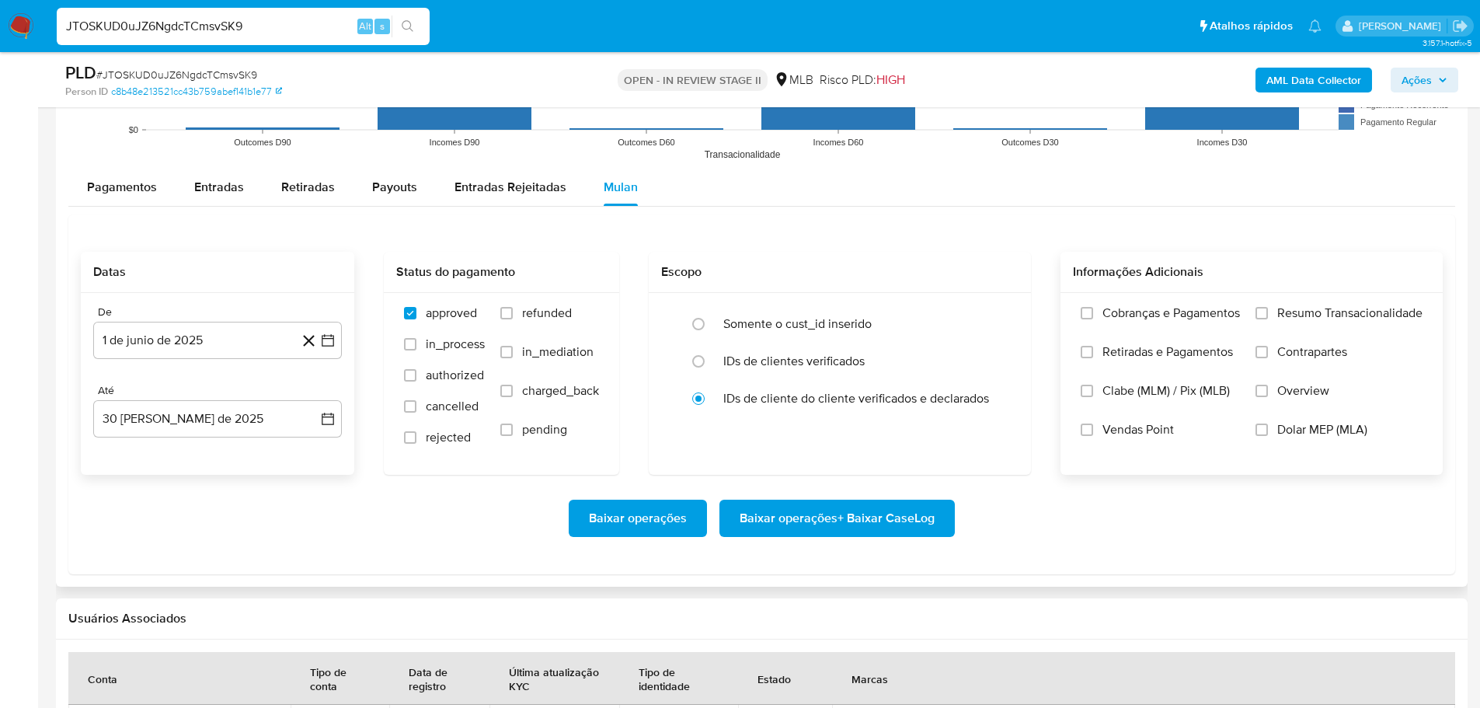
click at [1252, 311] on div "Cobranças e Pagamentos Retiradas e Pagamentos Clabe (MLM) / Pix (MLB) Vendas Po…" at bounding box center [1251, 382] width 357 height 155
click at [1259, 311] on input "Resumo Transacionalidade" at bounding box center [1261, 313] width 12 height 12
click at [921, 520] on span "Baixar operações + Baixar CaseLog" at bounding box center [836, 518] width 195 height 34
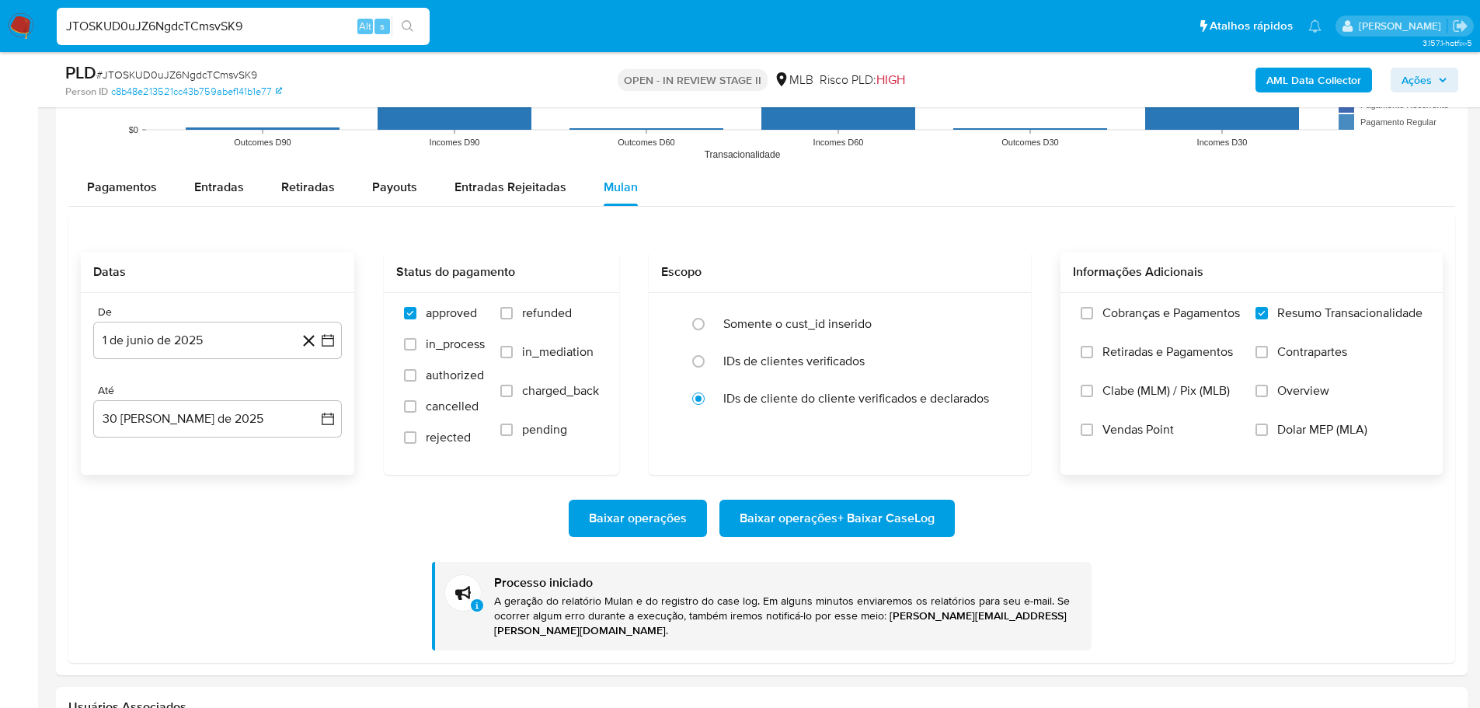
click at [19, 19] on img at bounding box center [21, 26] width 26 height 26
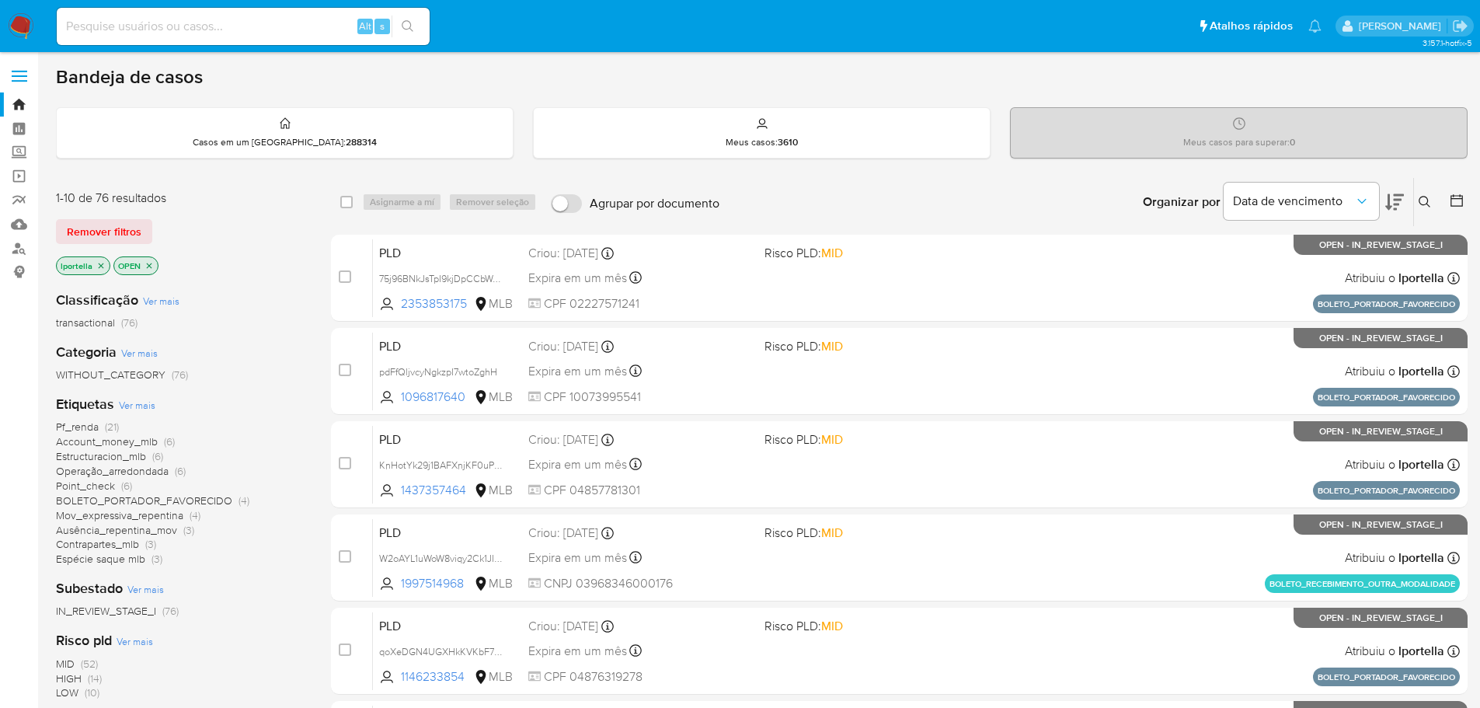
click at [245, 36] on input at bounding box center [243, 26] width 373 height 20
paste input "ehoVlNUKpxFJ77ZTiRxXB1wg"
type input "ehoVlNUKpxFJ77ZTiRxXB1wg"
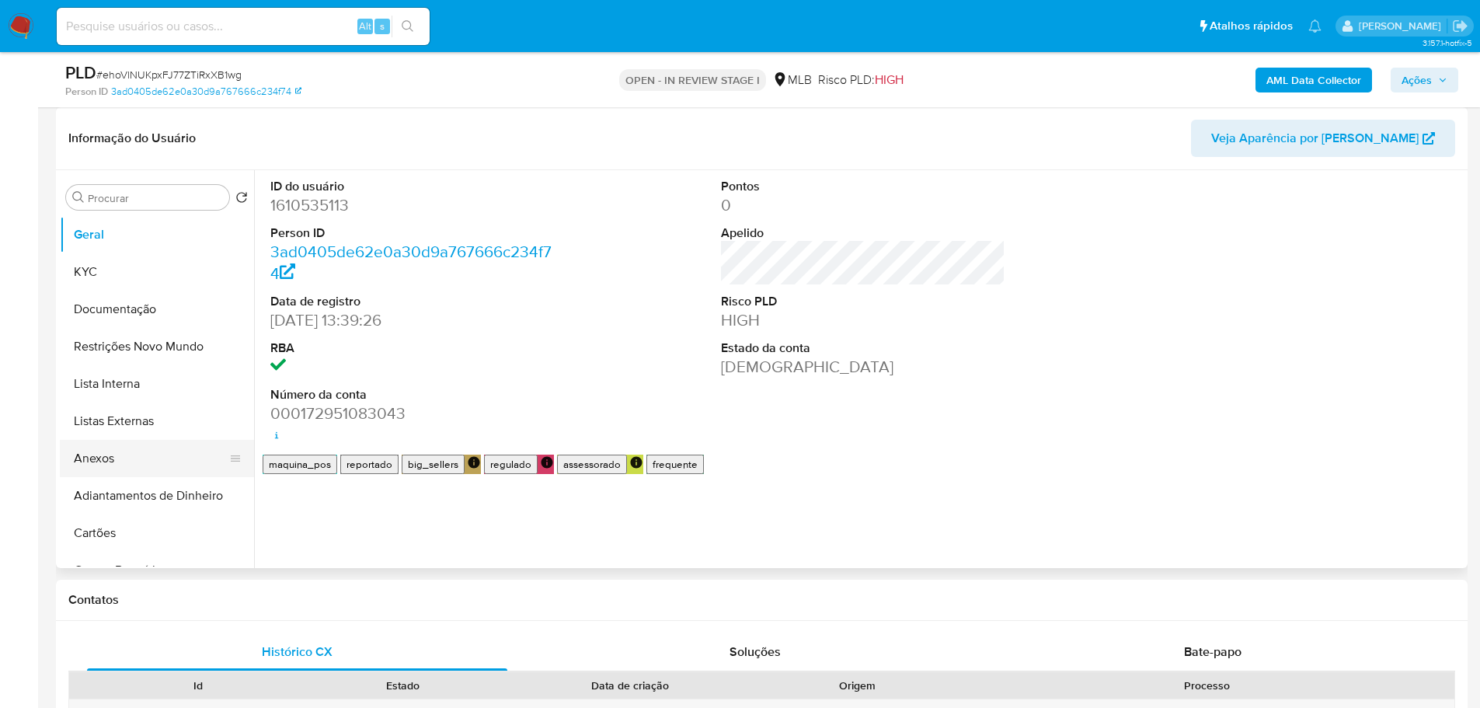
scroll to position [466, 0]
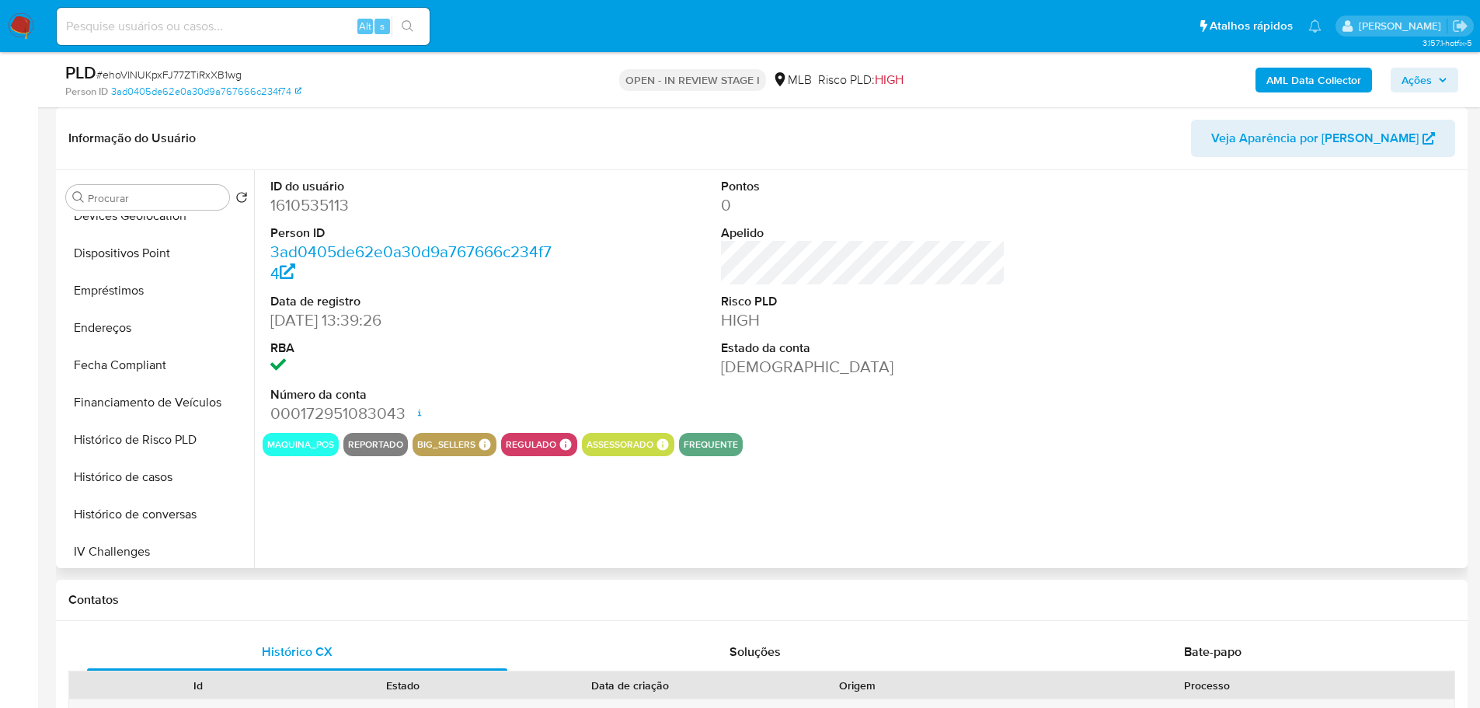
select select "10"
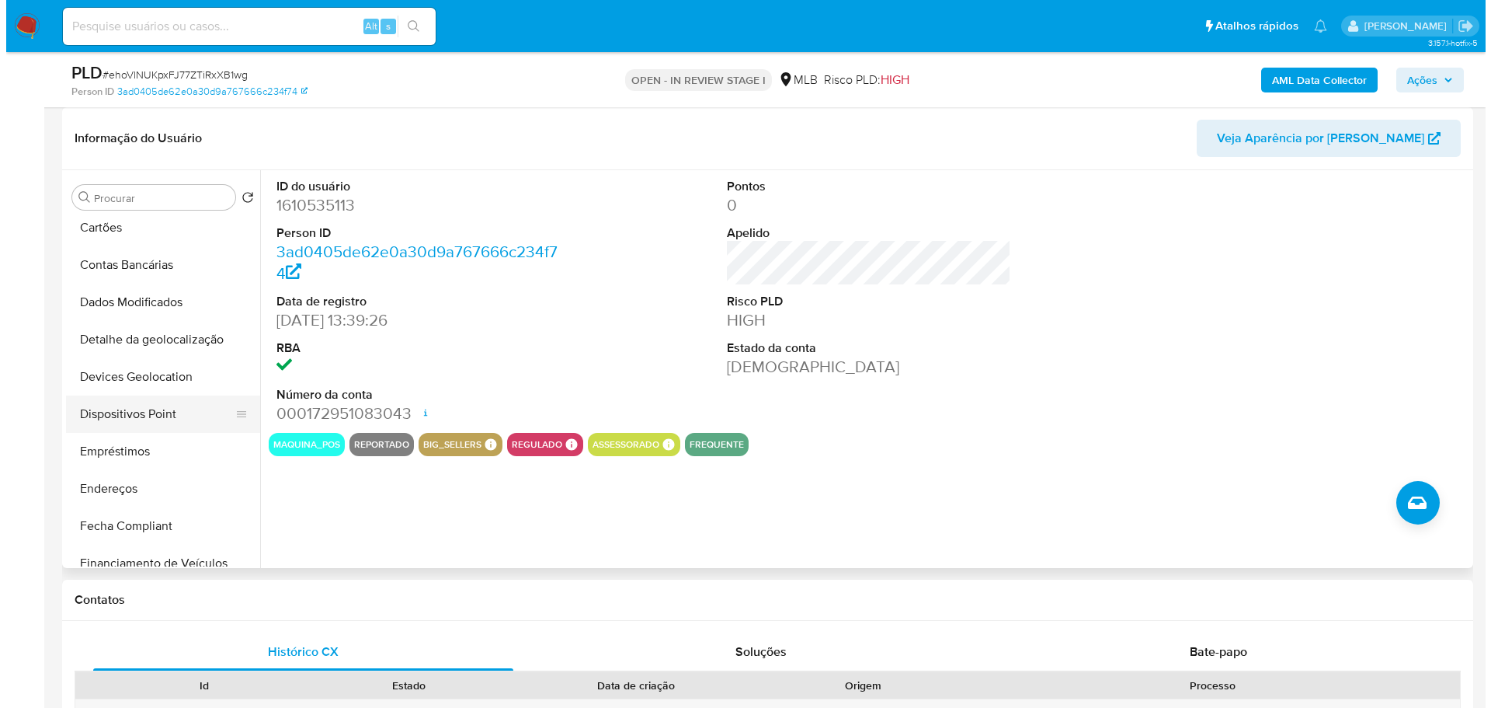
scroll to position [0, 0]
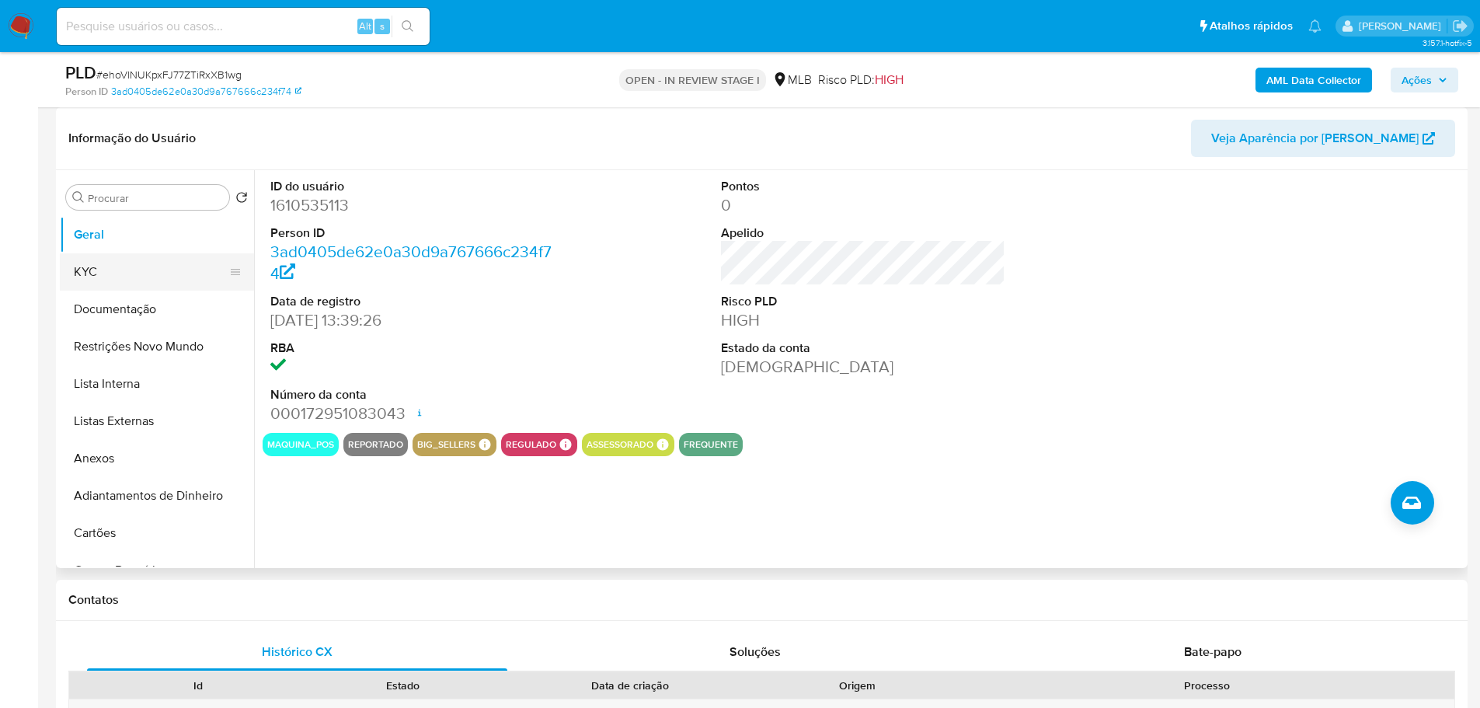
drag, startPoint x: 145, startPoint y: 263, endPoint x: 221, endPoint y: 263, distance: 75.3
click at [145, 263] on button "KYC" at bounding box center [151, 271] width 182 height 37
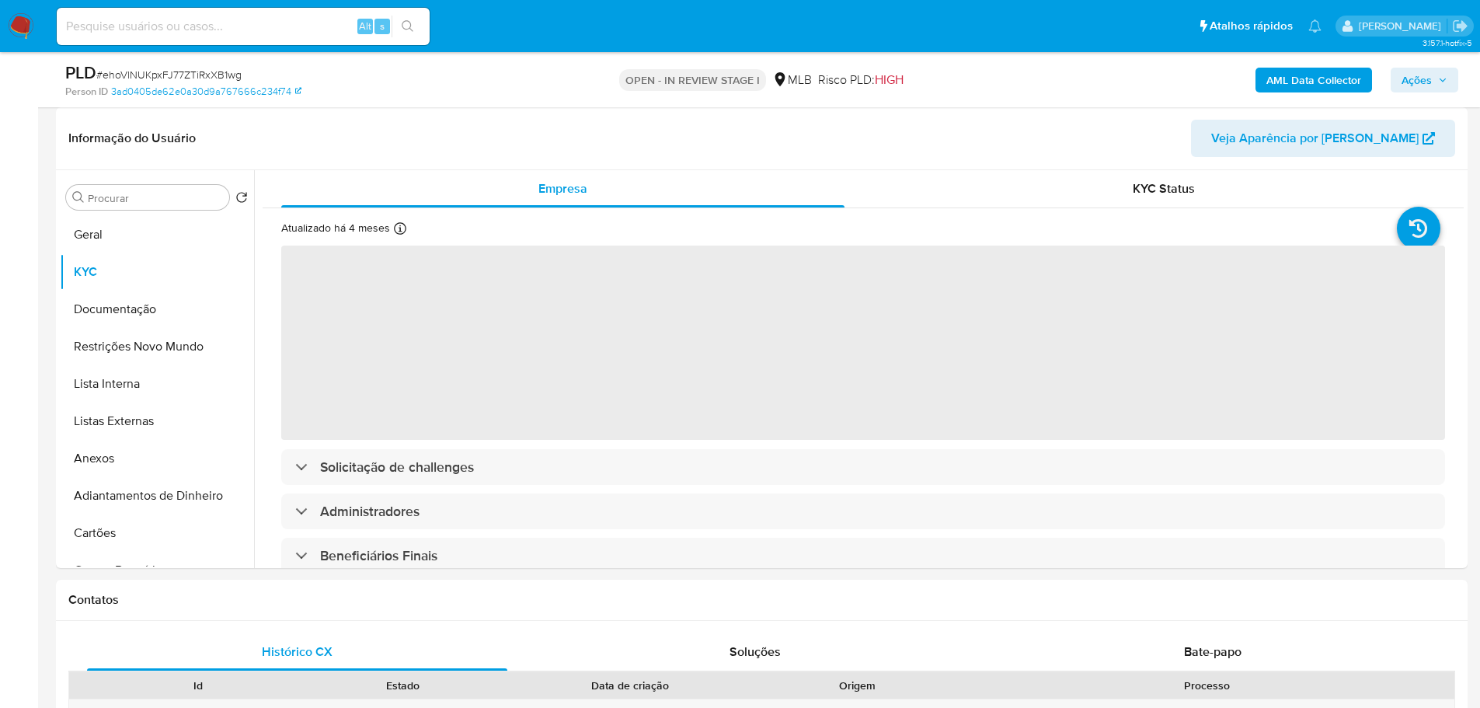
click at [1427, 74] on span "Ações" at bounding box center [1416, 80] width 30 height 25
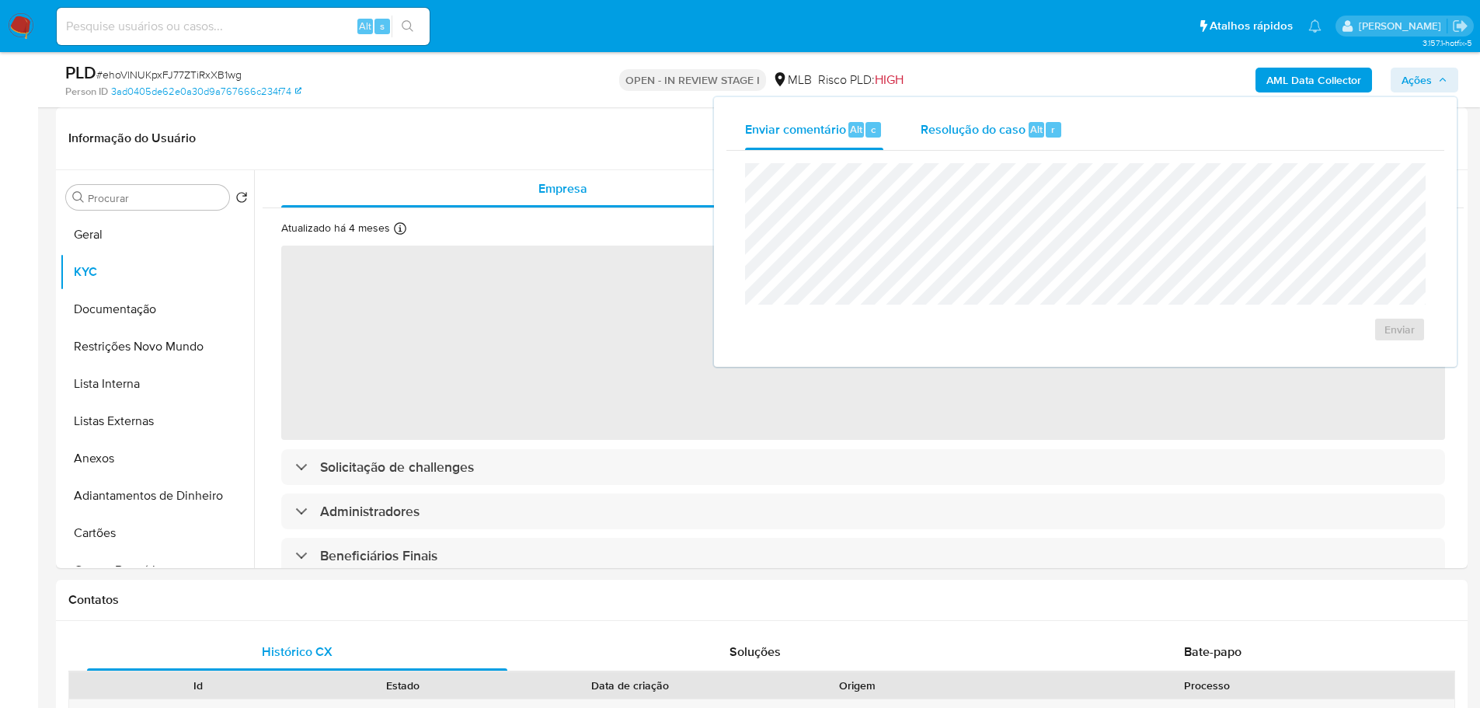
click at [979, 134] on span "Resolução do caso" at bounding box center [972, 129] width 105 height 18
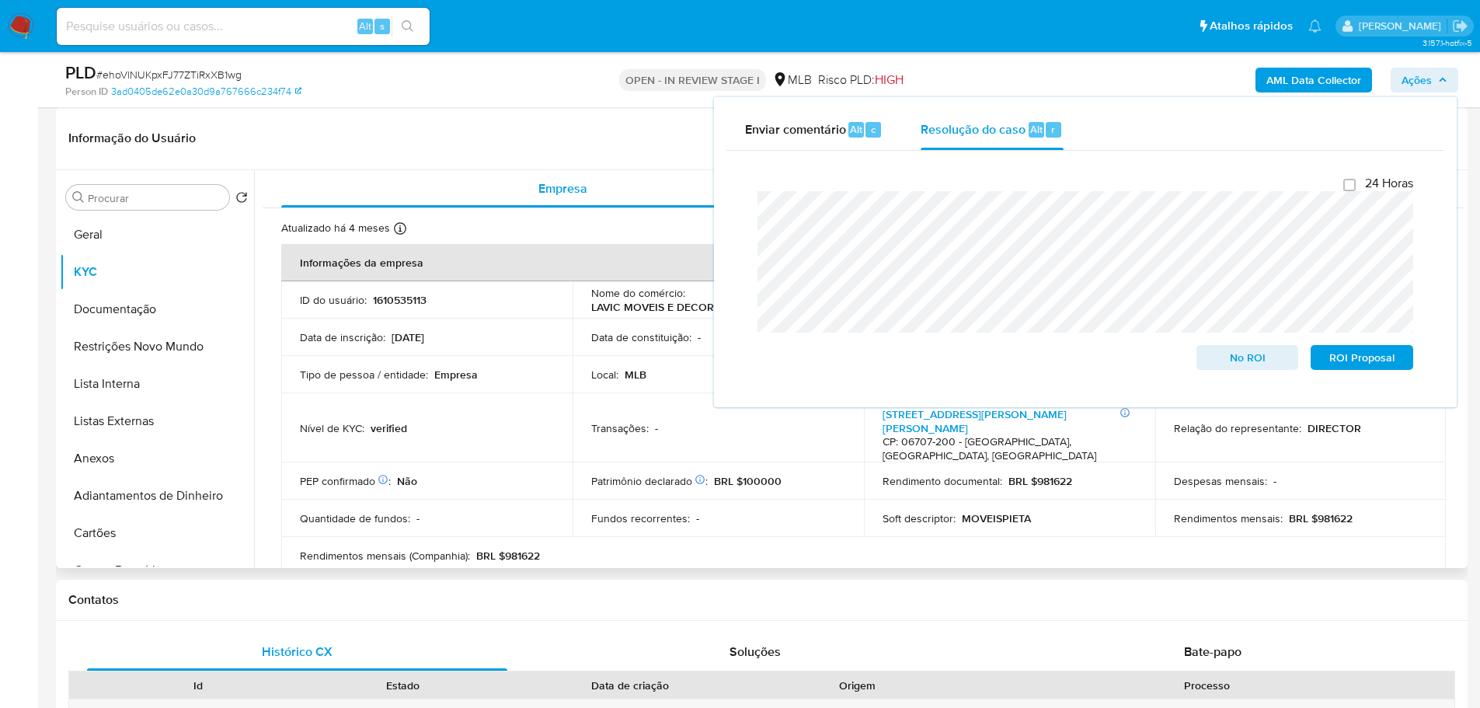
click at [629, 147] on header "Informação do Usuário Veja Aparência por Pessoa" at bounding box center [761, 138] width 1386 height 37
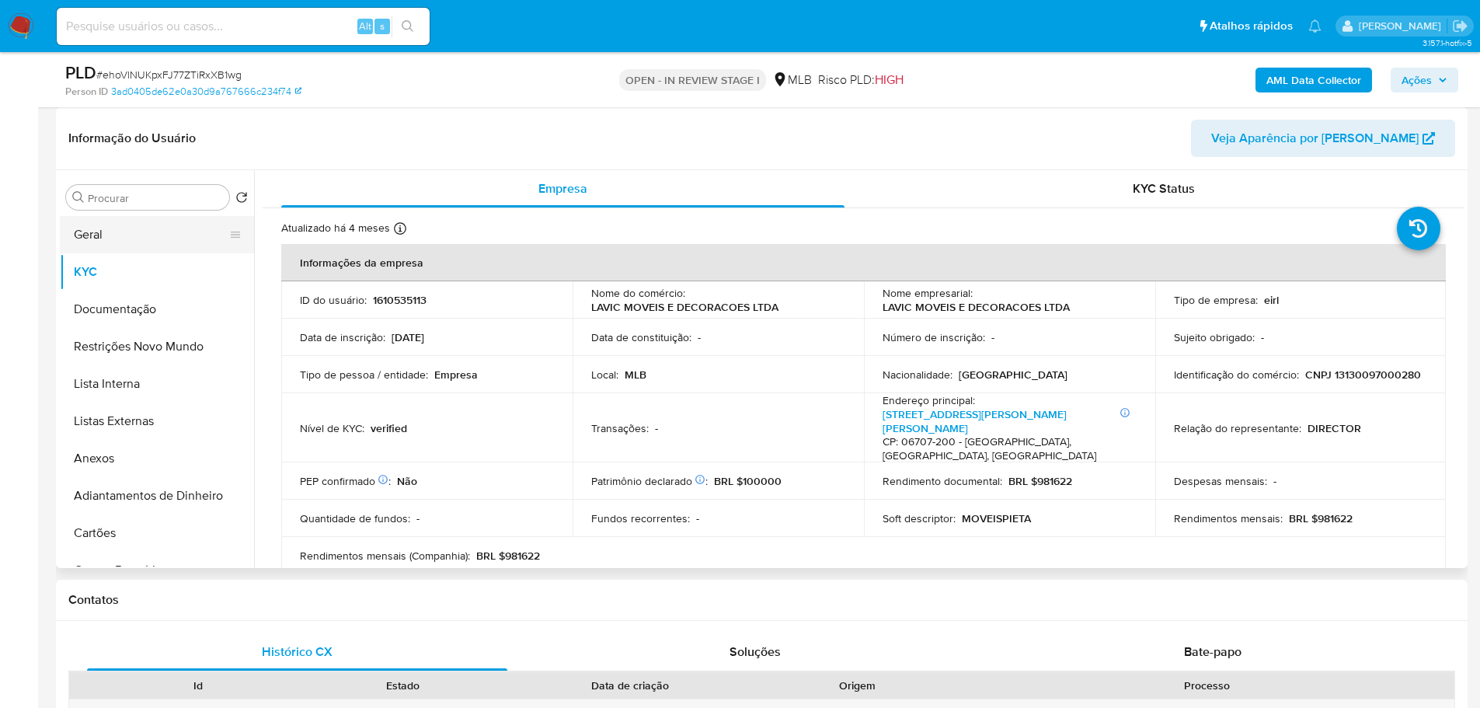
click at [137, 242] on button "Geral" at bounding box center [151, 234] width 182 height 37
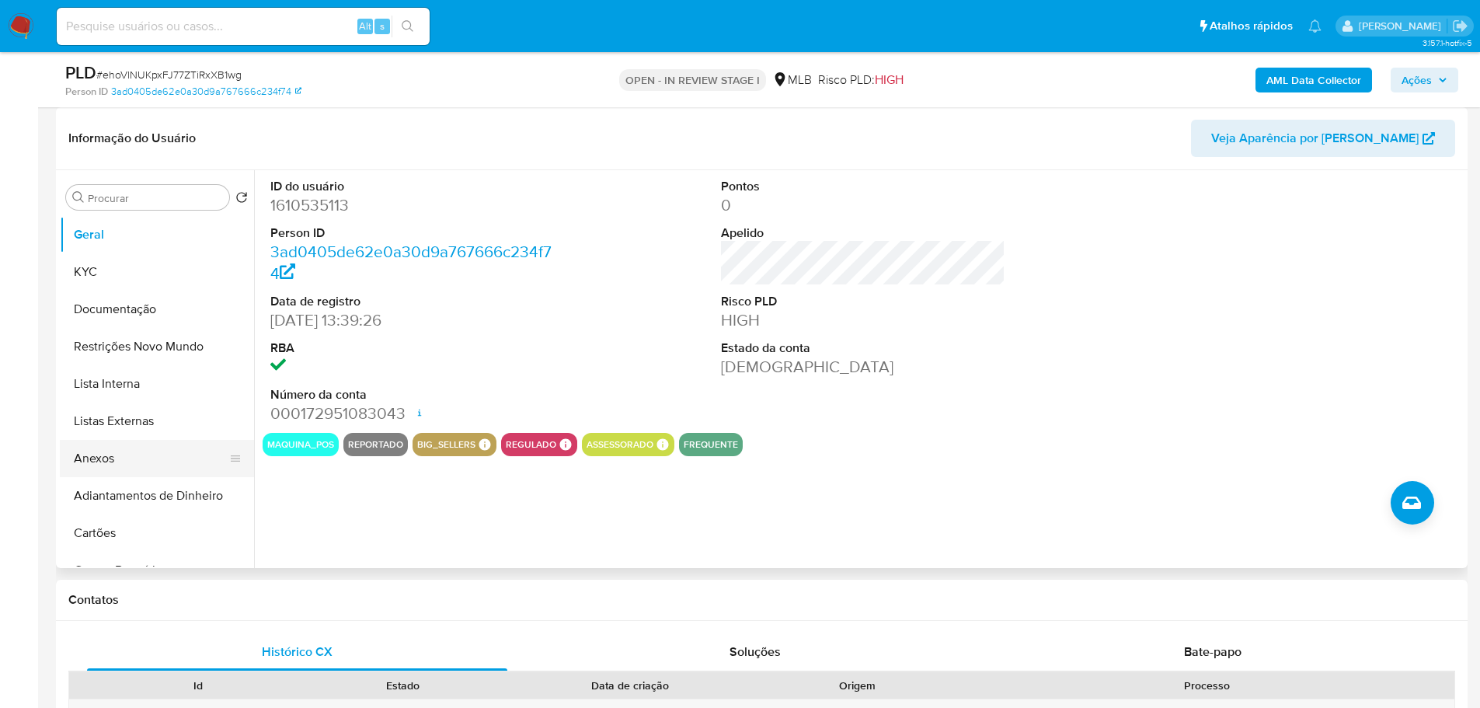
click at [102, 464] on button "Anexos" at bounding box center [151, 458] width 182 height 37
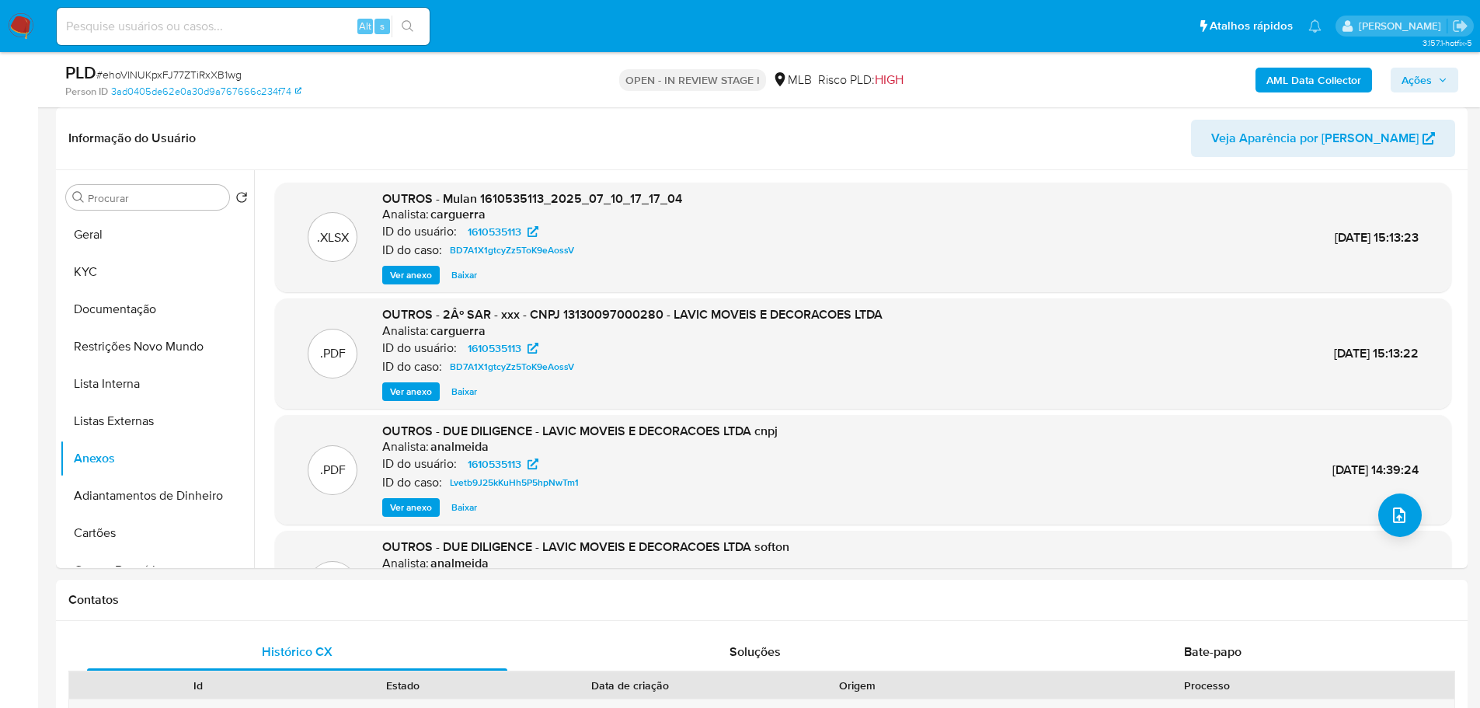
click at [1341, 86] on b "AML Data Collector" at bounding box center [1313, 80] width 95 height 25
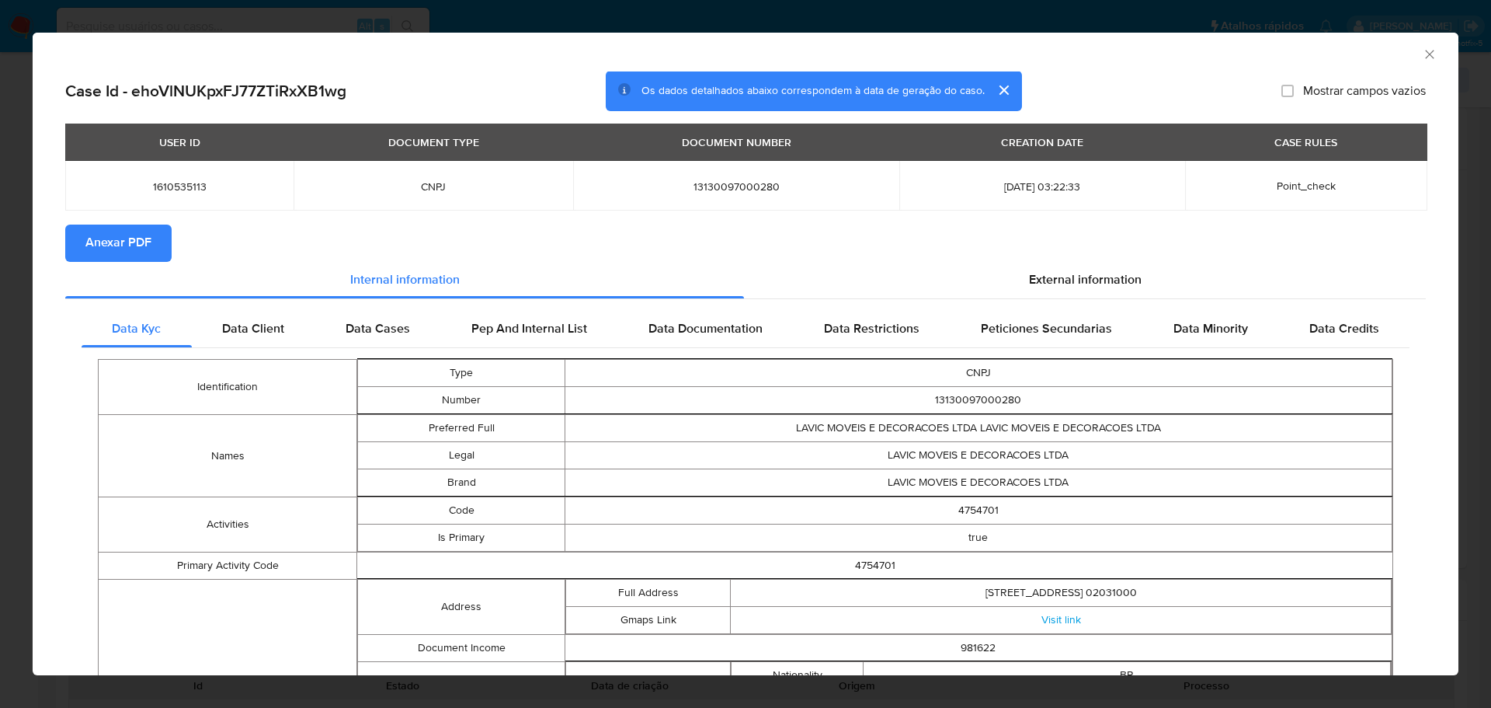
click at [145, 242] on span "Anexar PDF" at bounding box center [118, 243] width 66 height 34
click at [1425, 54] on icon "Fechar a janela" at bounding box center [1429, 54] width 9 height 9
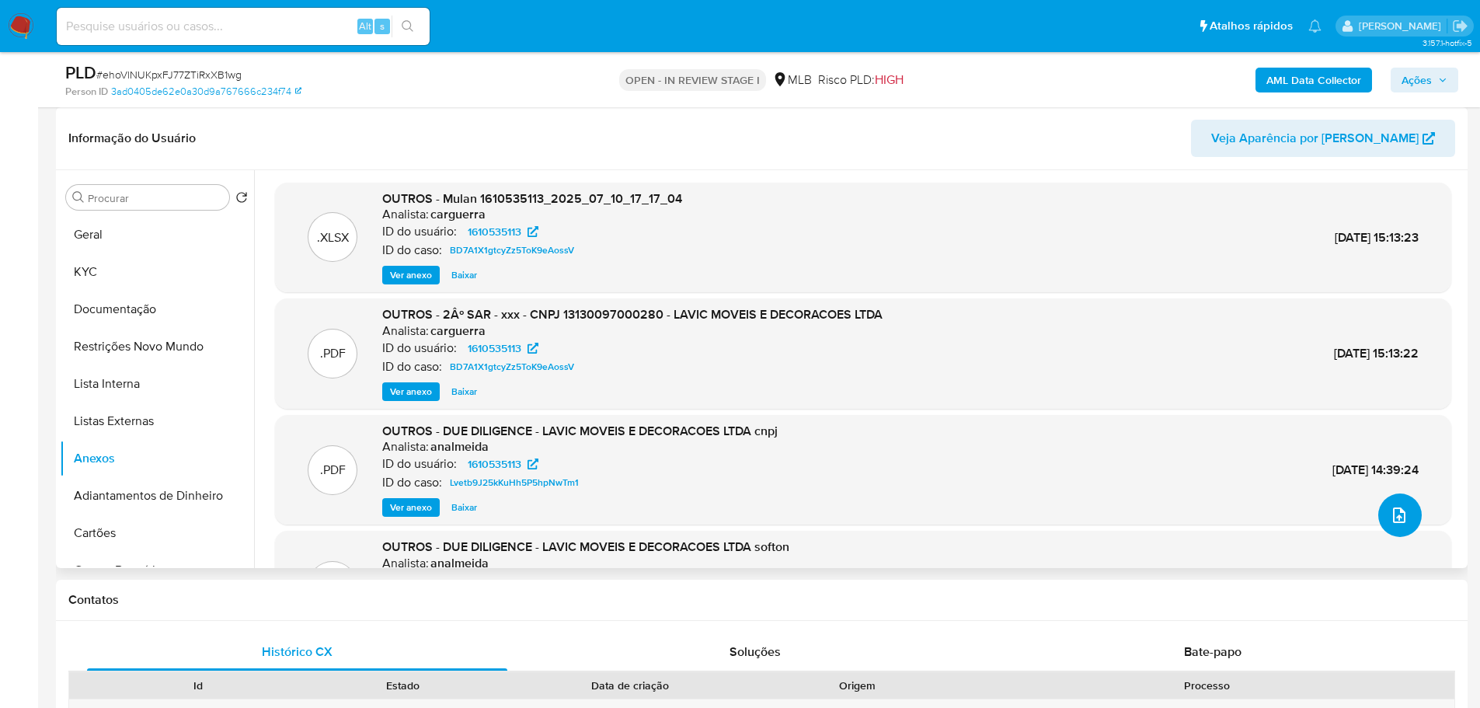
click at [1389, 523] on span "upload-file" at bounding box center [1398, 515] width 19 height 19
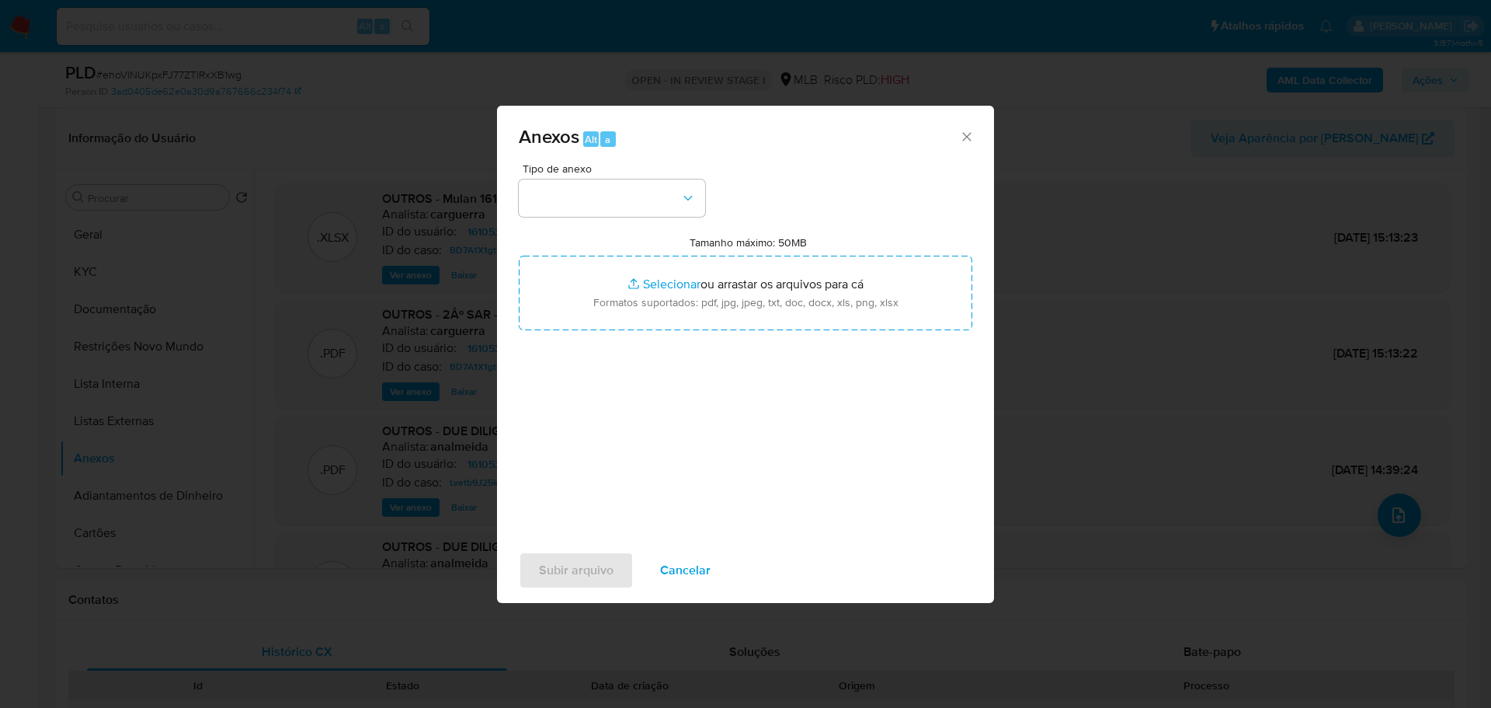
click at [607, 198] on button "button" at bounding box center [612, 197] width 186 height 37
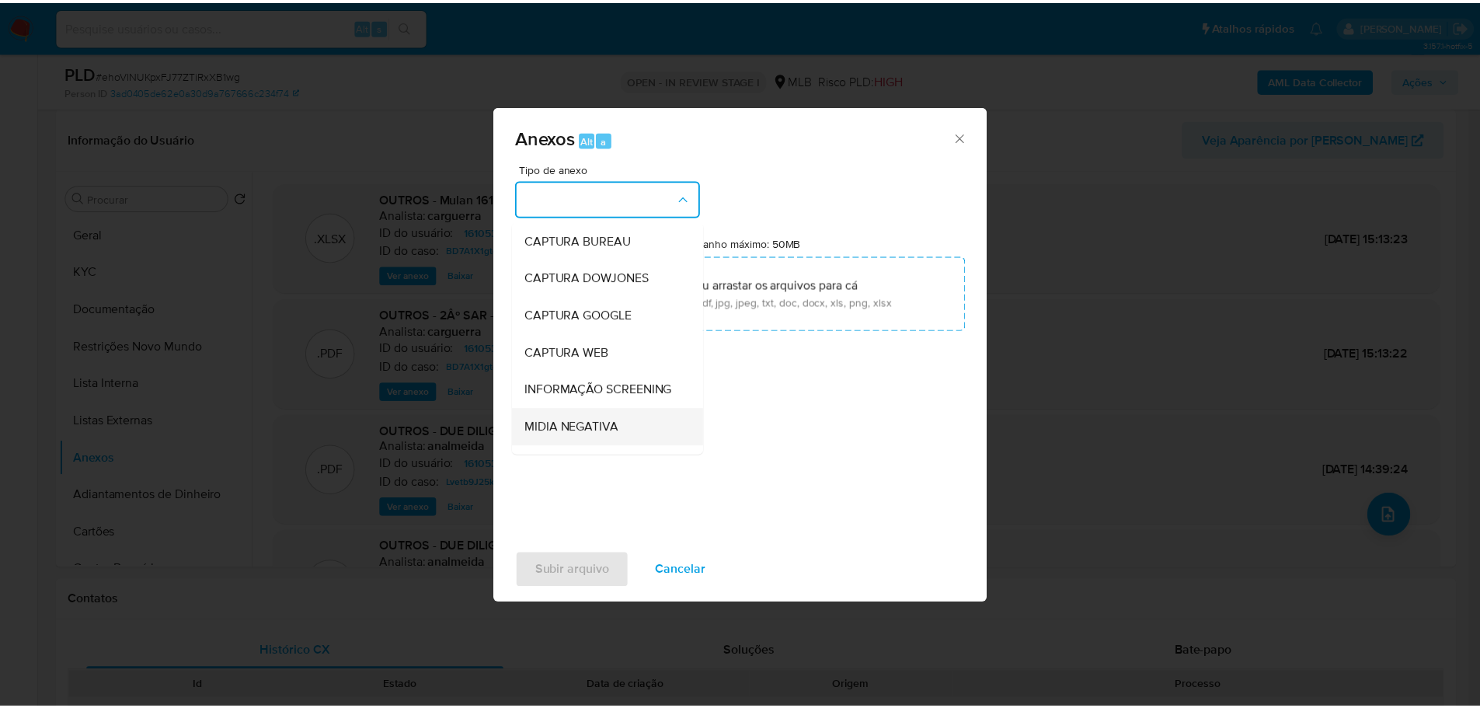
scroll to position [239, 0]
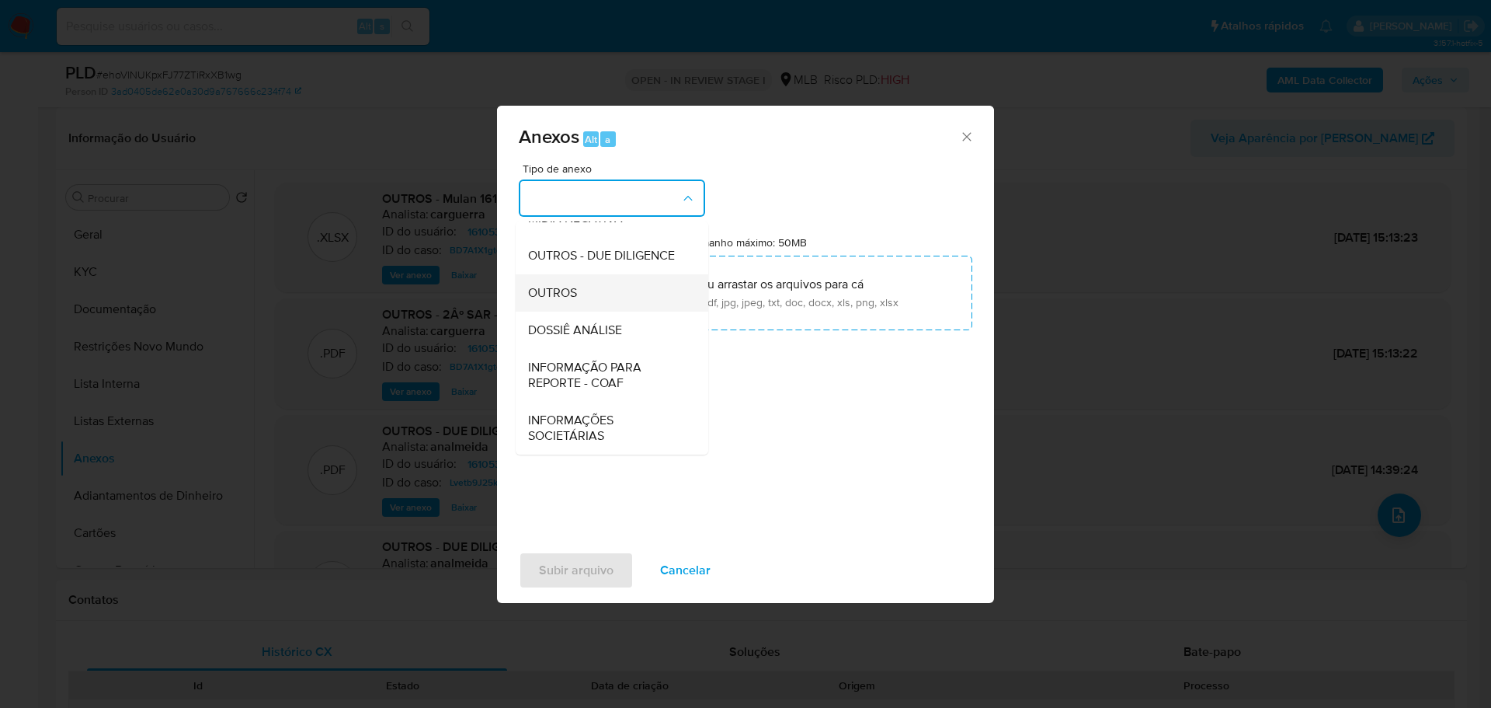
click at [563, 296] on span "OUTROS" at bounding box center [552, 293] width 49 height 16
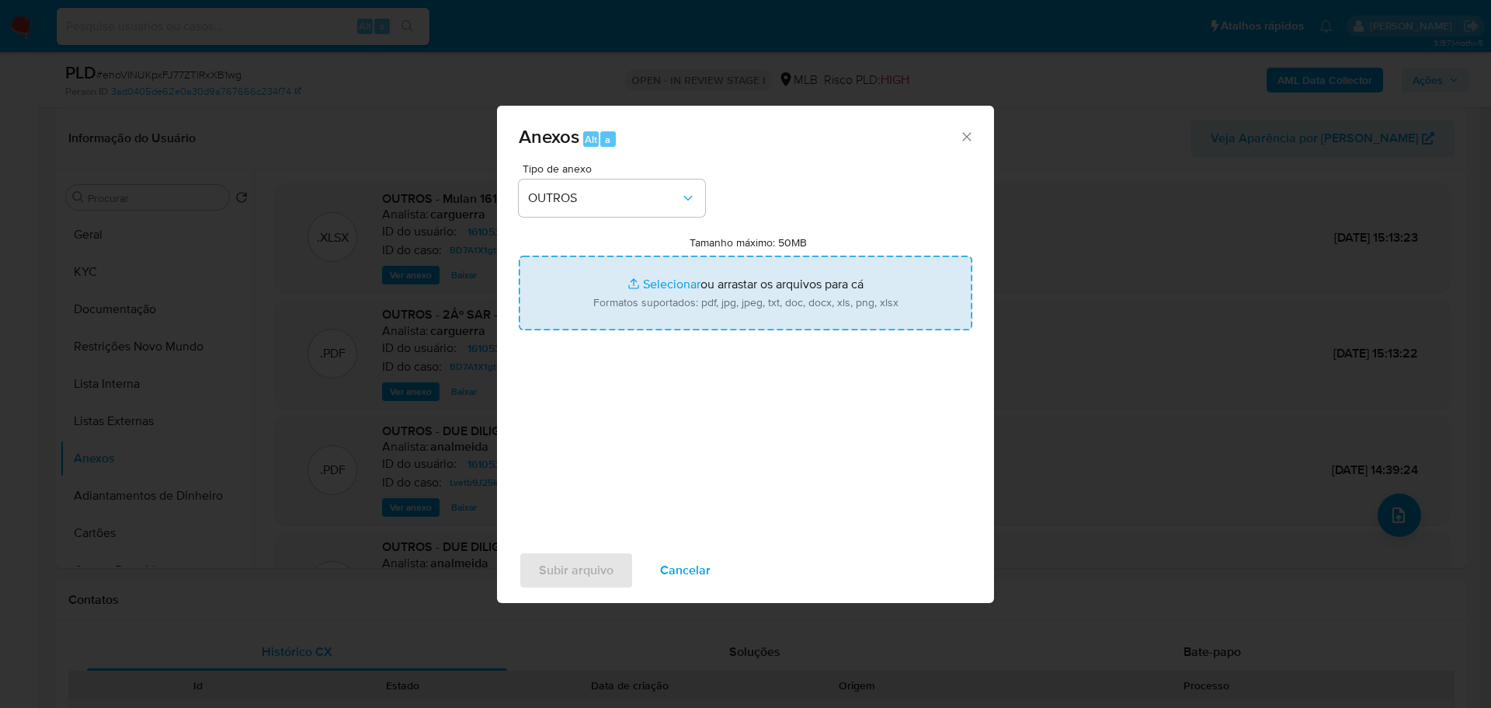
type input "C:\fakepath\ID_ 1610535113 - CNPJ 13130097000280 - LAVIC MOVEIS E DECORACOES LT…"
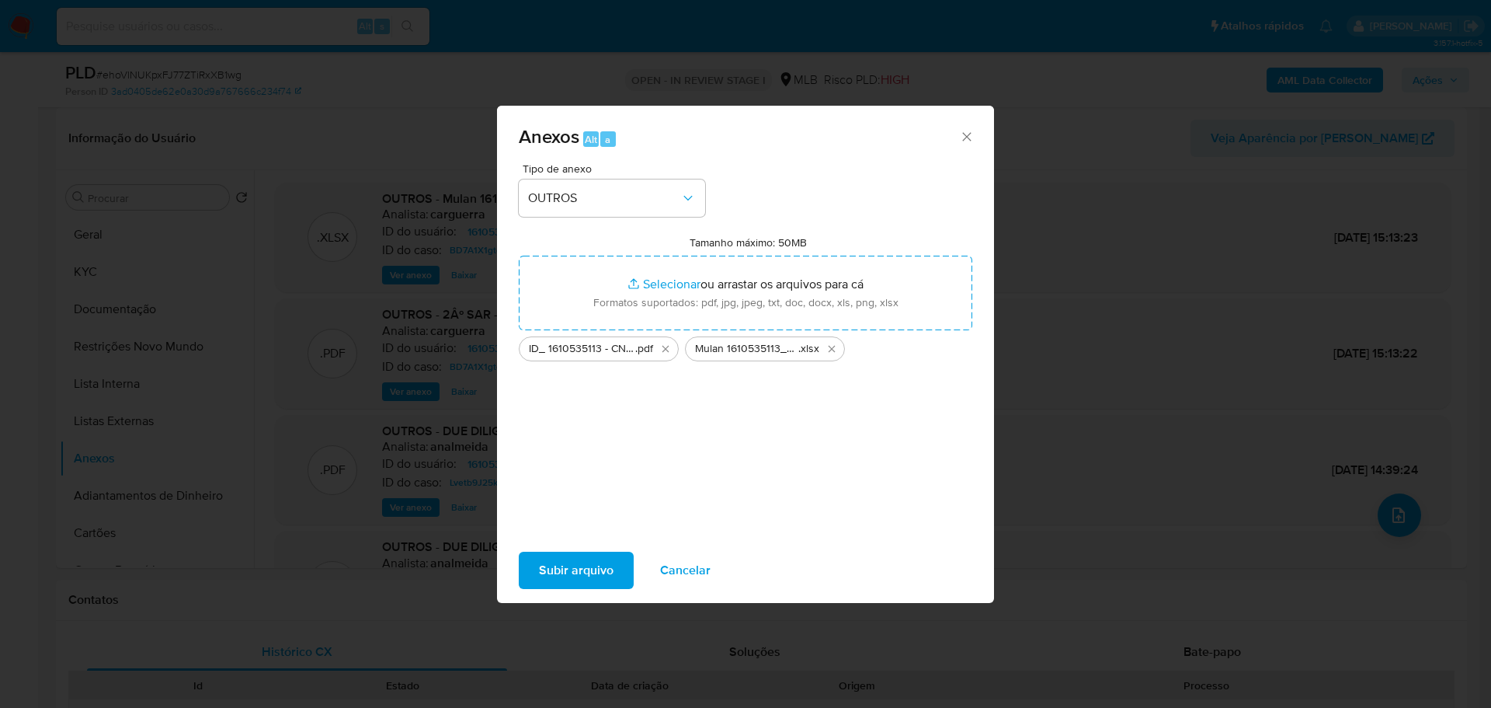
click at [601, 580] on span "Subir arquivo" at bounding box center [576, 570] width 75 height 34
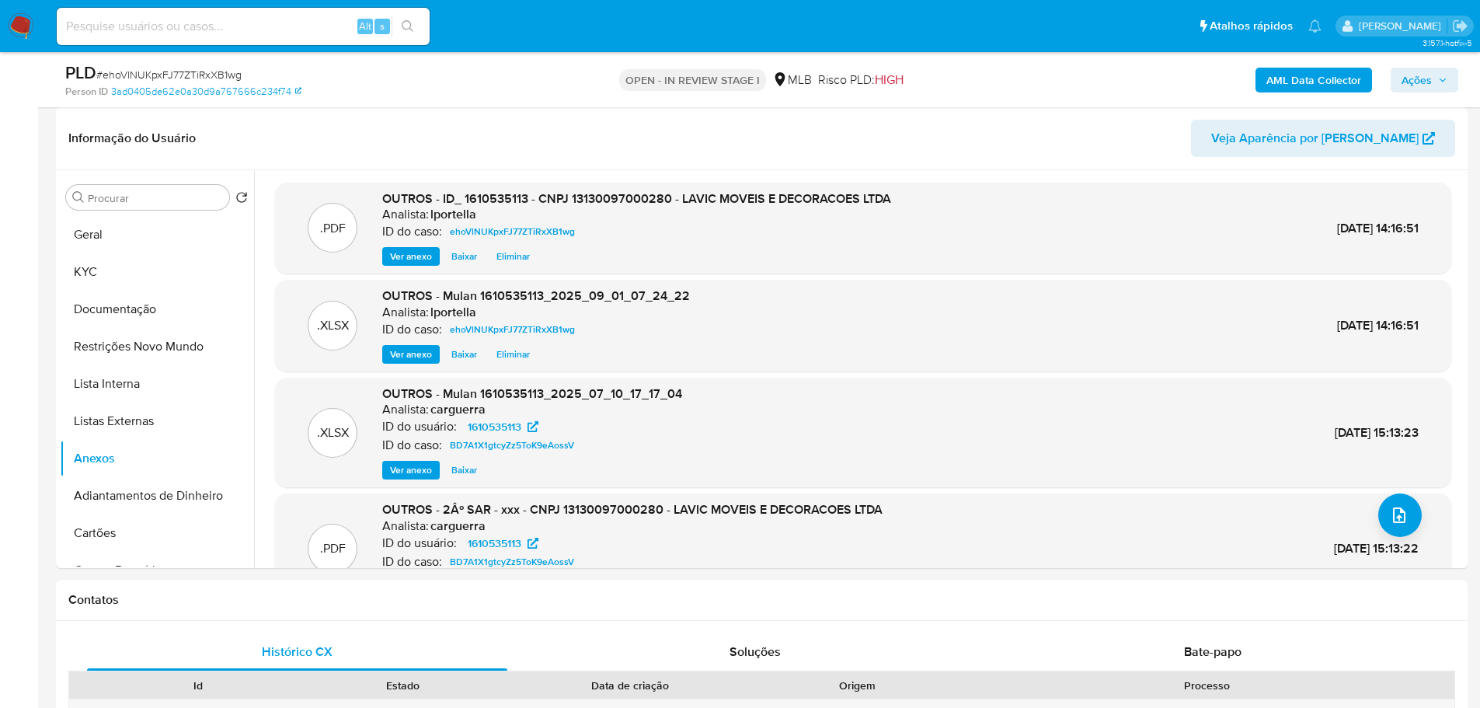
click at [1407, 89] on span "Ações" at bounding box center [1416, 80] width 30 height 25
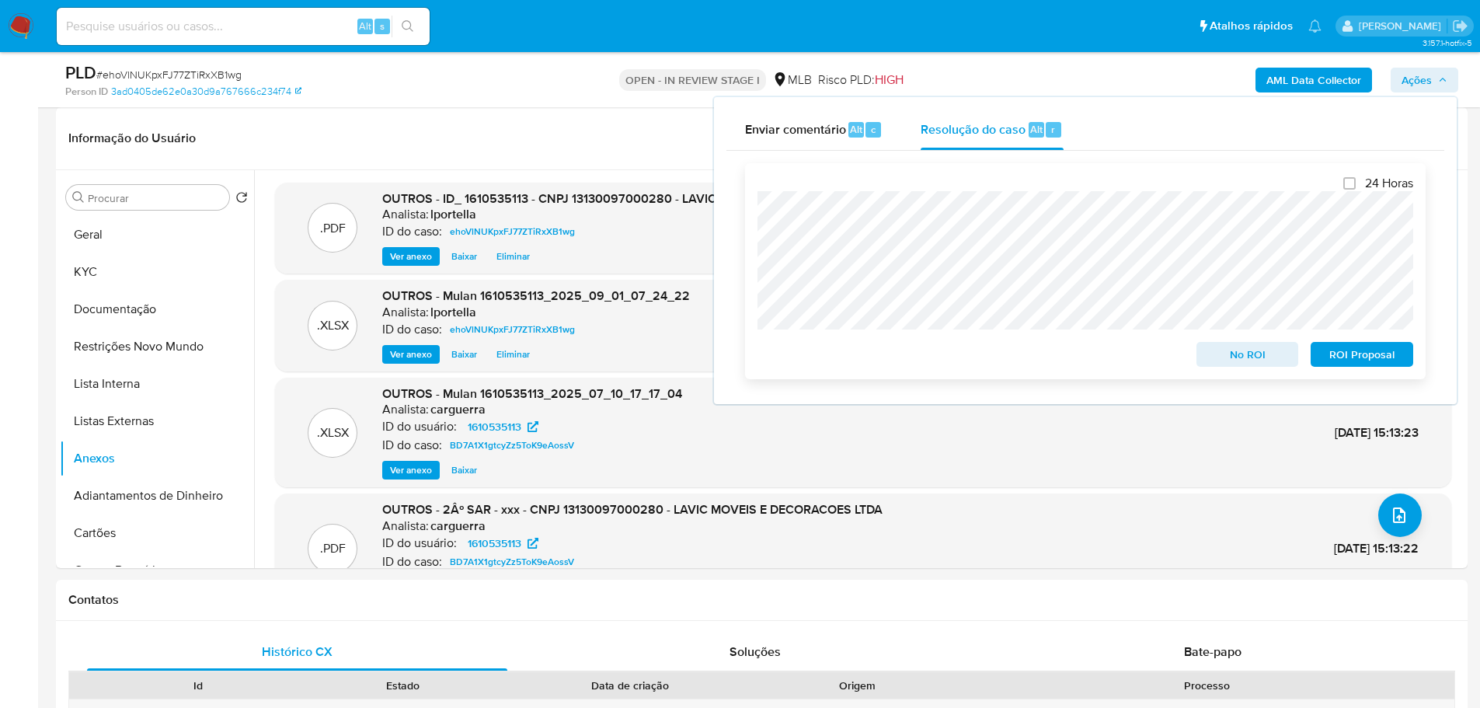
click at [1257, 357] on span "No ROI" at bounding box center [1247, 354] width 81 height 22
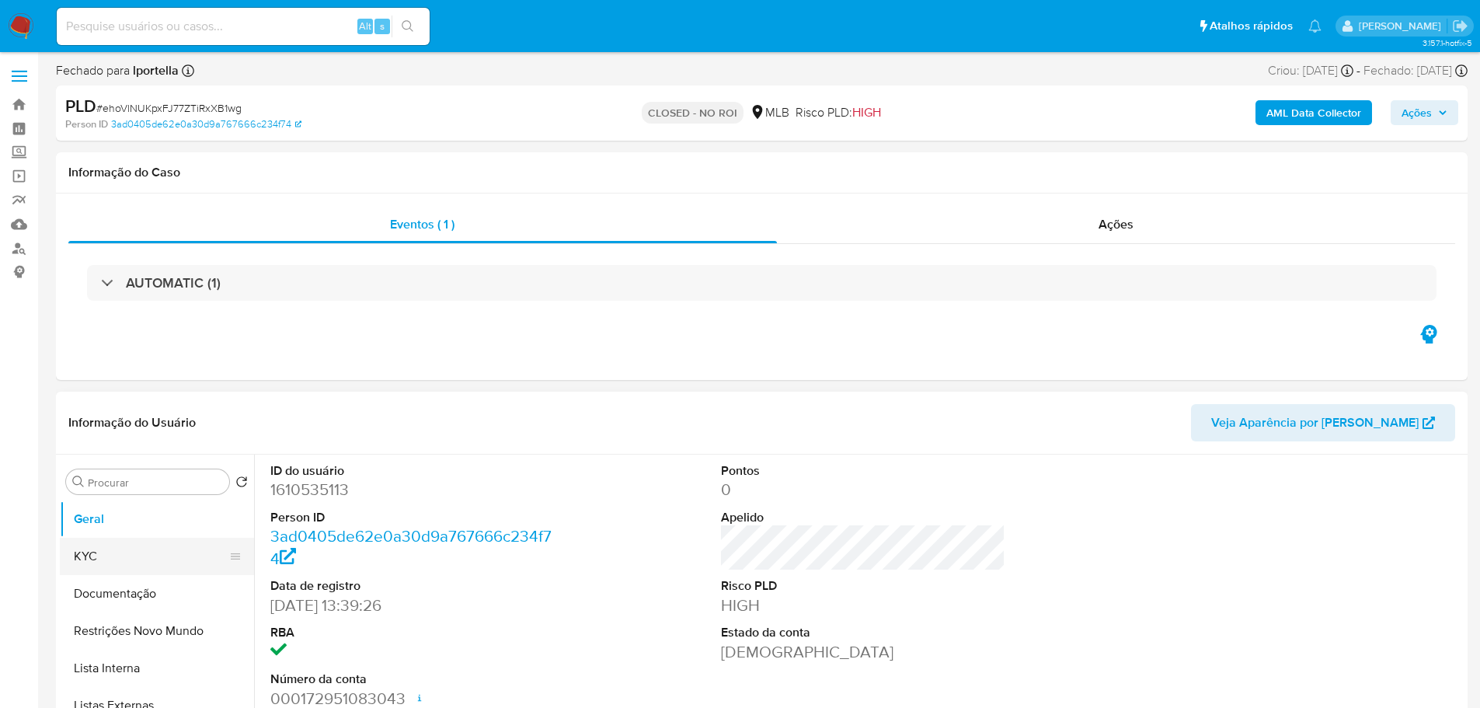
drag, startPoint x: 117, startPoint y: 566, endPoint x: 138, endPoint y: 565, distance: 21.0
click at [117, 566] on button "KYC" at bounding box center [151, 555] width 182 height 37
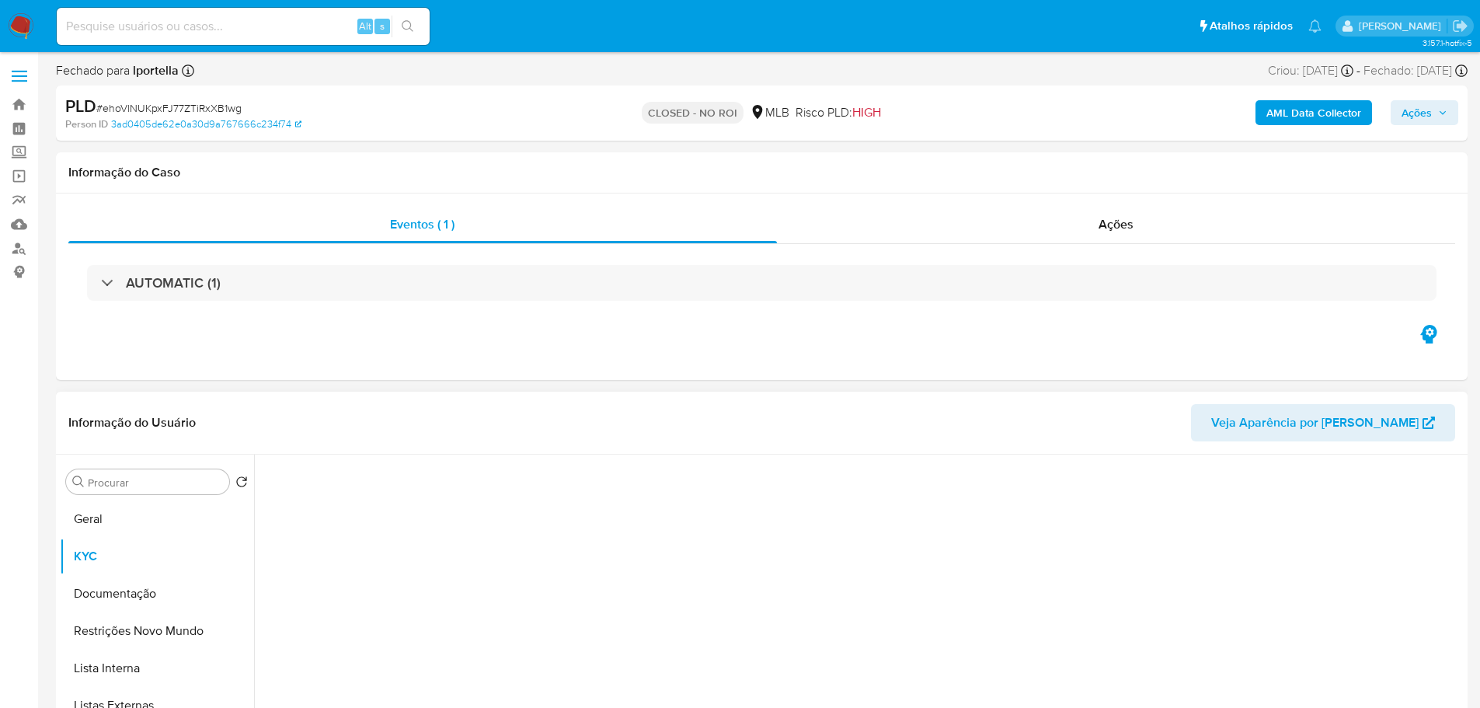
select select "10"
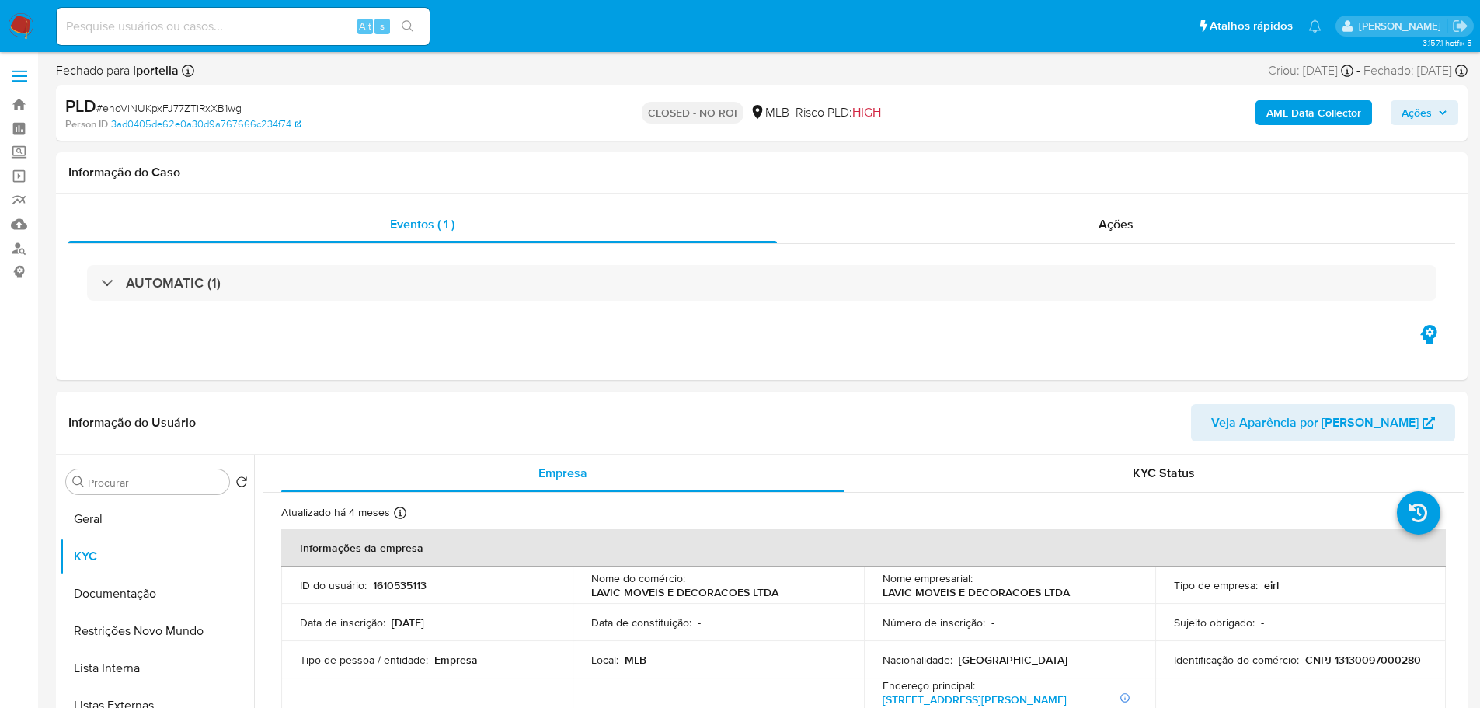
click at [19, 33] on img at bounding box center [21, 26] width 26 height 26
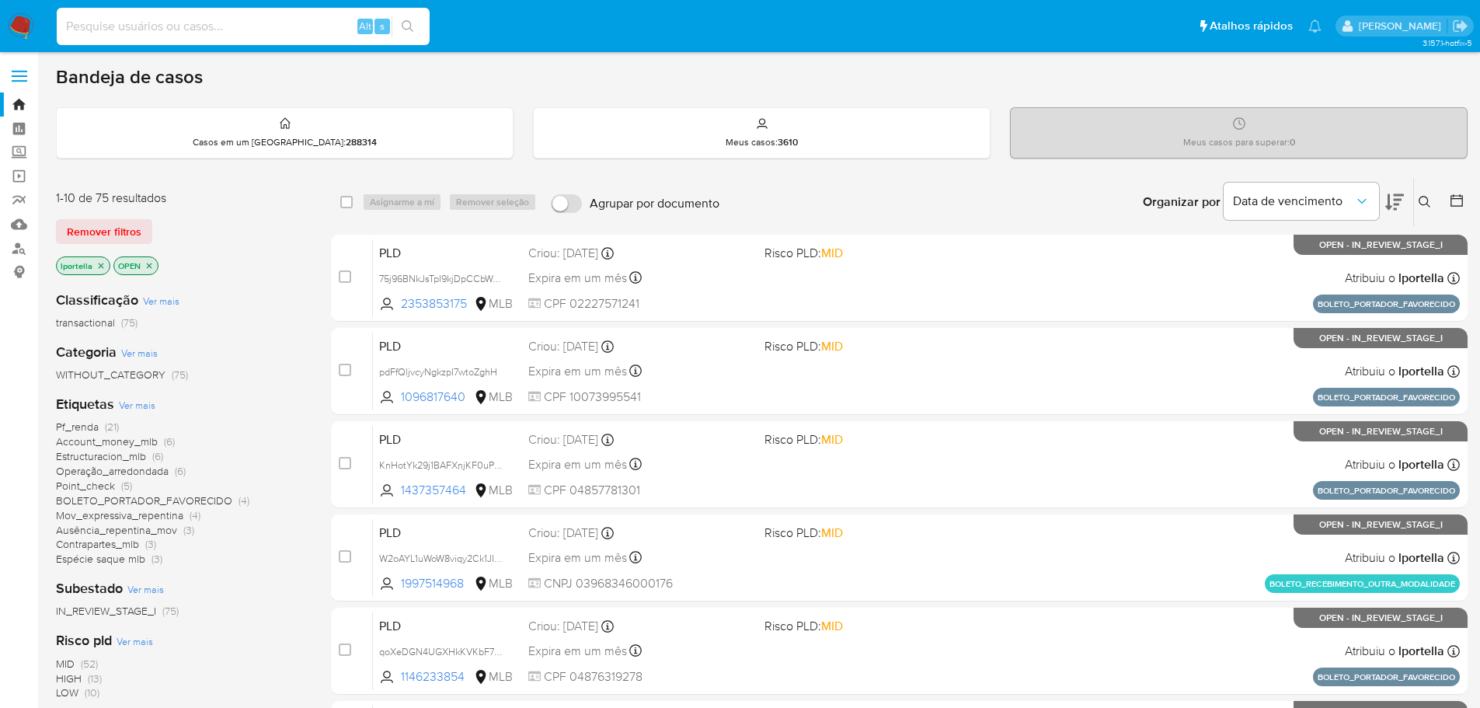
click at [179, 30] on input at bounding box center [243, 26] width 373 height 20
paste input "0pK1HiyZdXIL4sg5yCHNqIOQ"
type input "0pK1HiyZdXIL4sg5yCHNqIOQ"
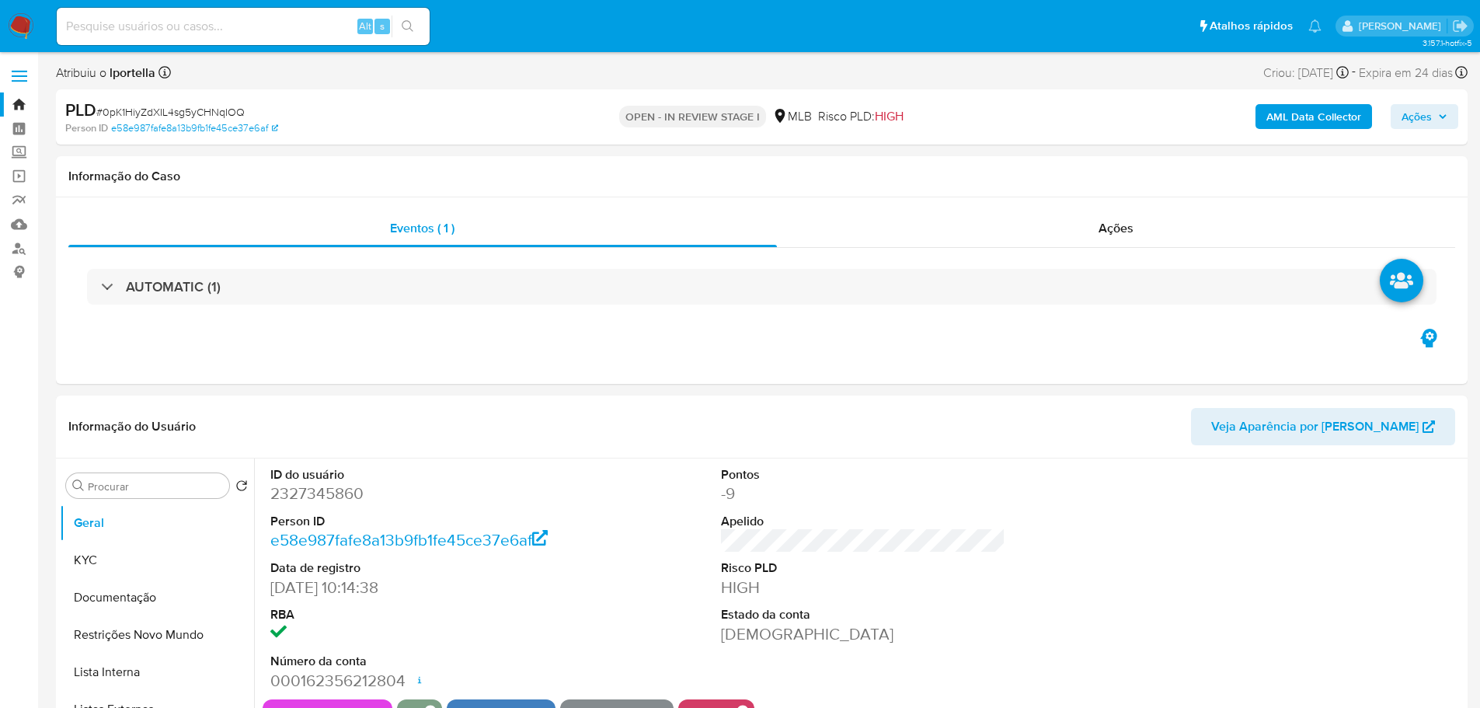
select select "10"
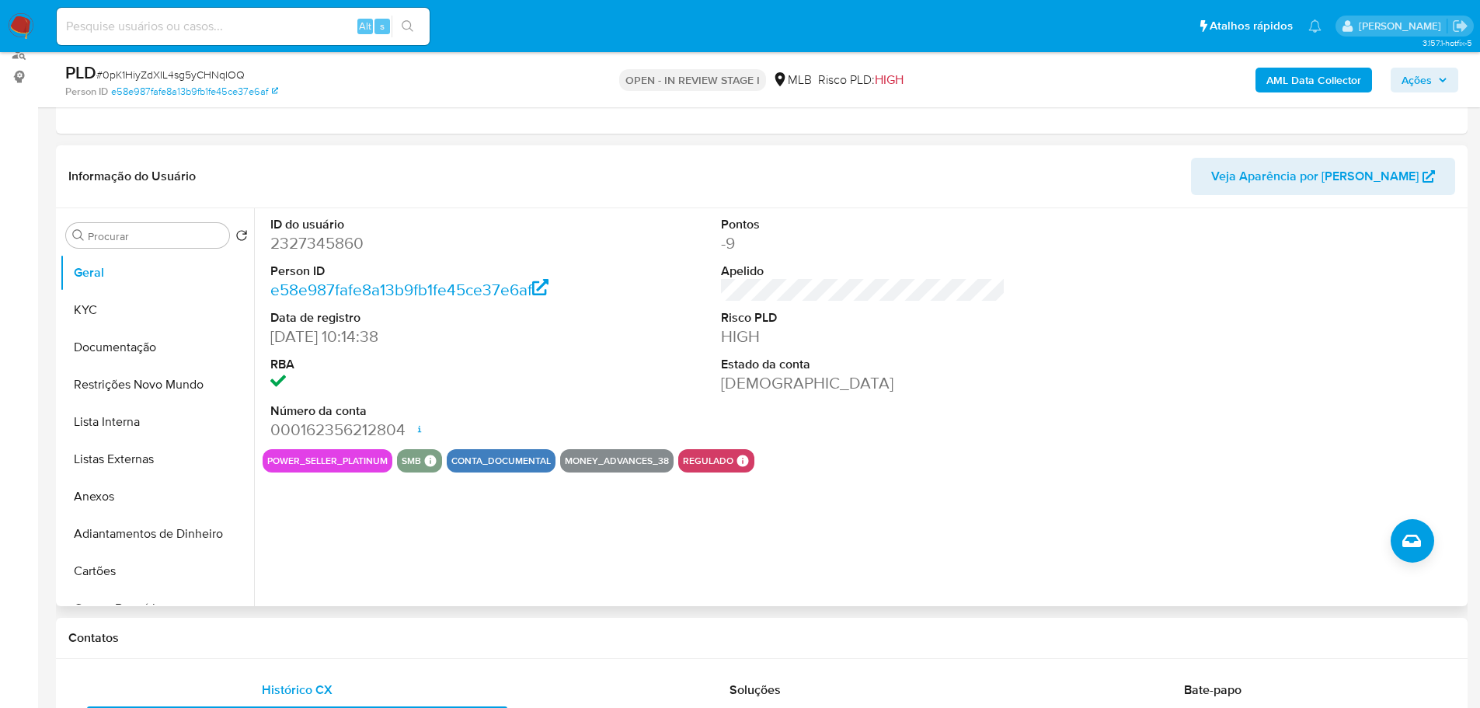
scroll to position [311, 0]
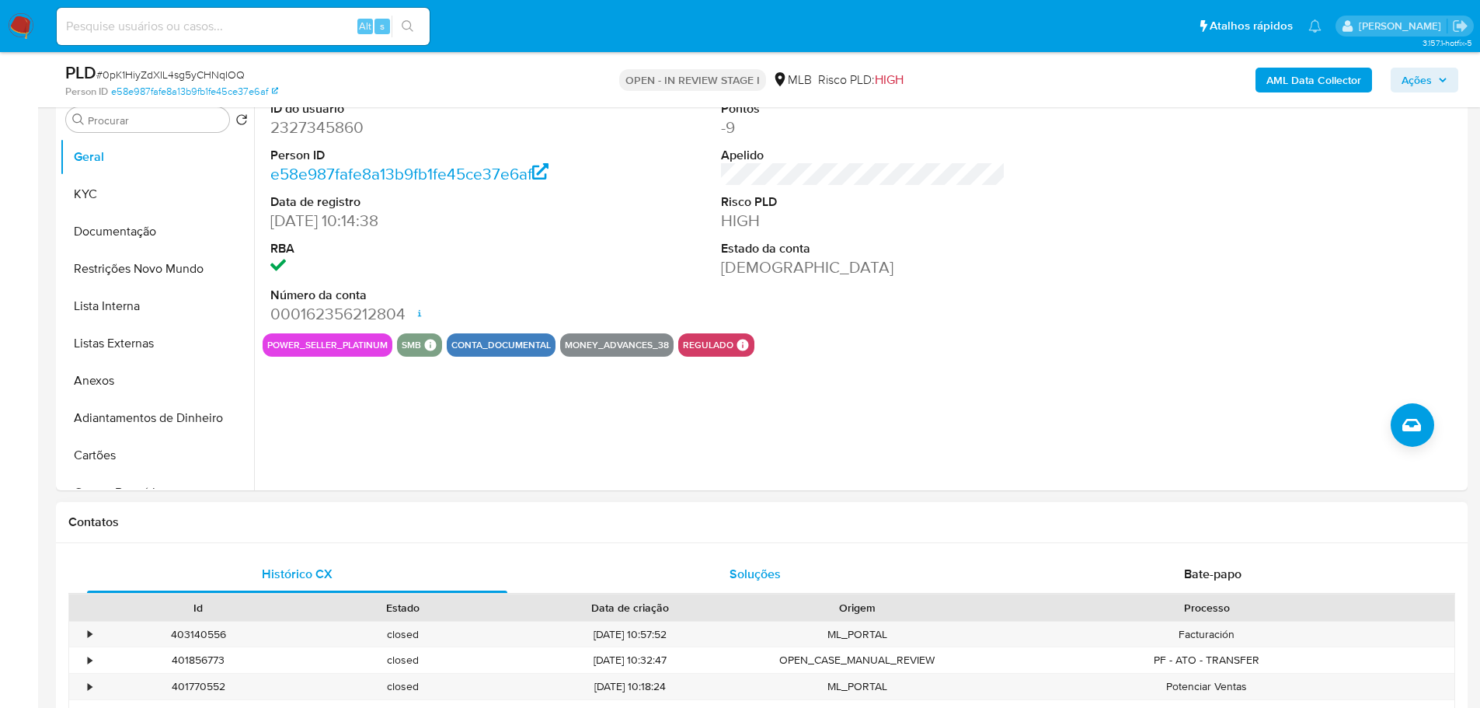
click at [555, 580] on div "Soluções" at bounding box center [754, 573] width 420 height 37
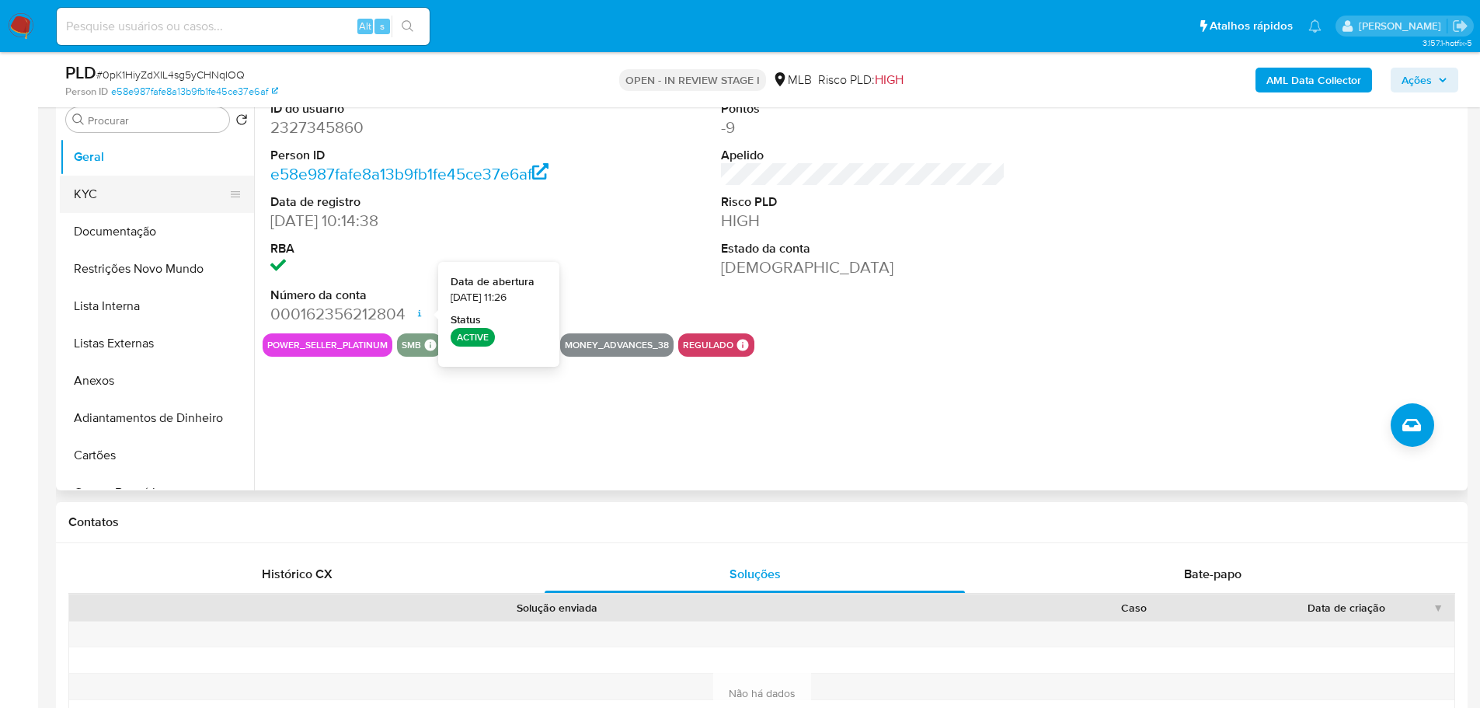
click at [131, 197] on button "KYC" at bounding box center [151, 194] width 182 height 37
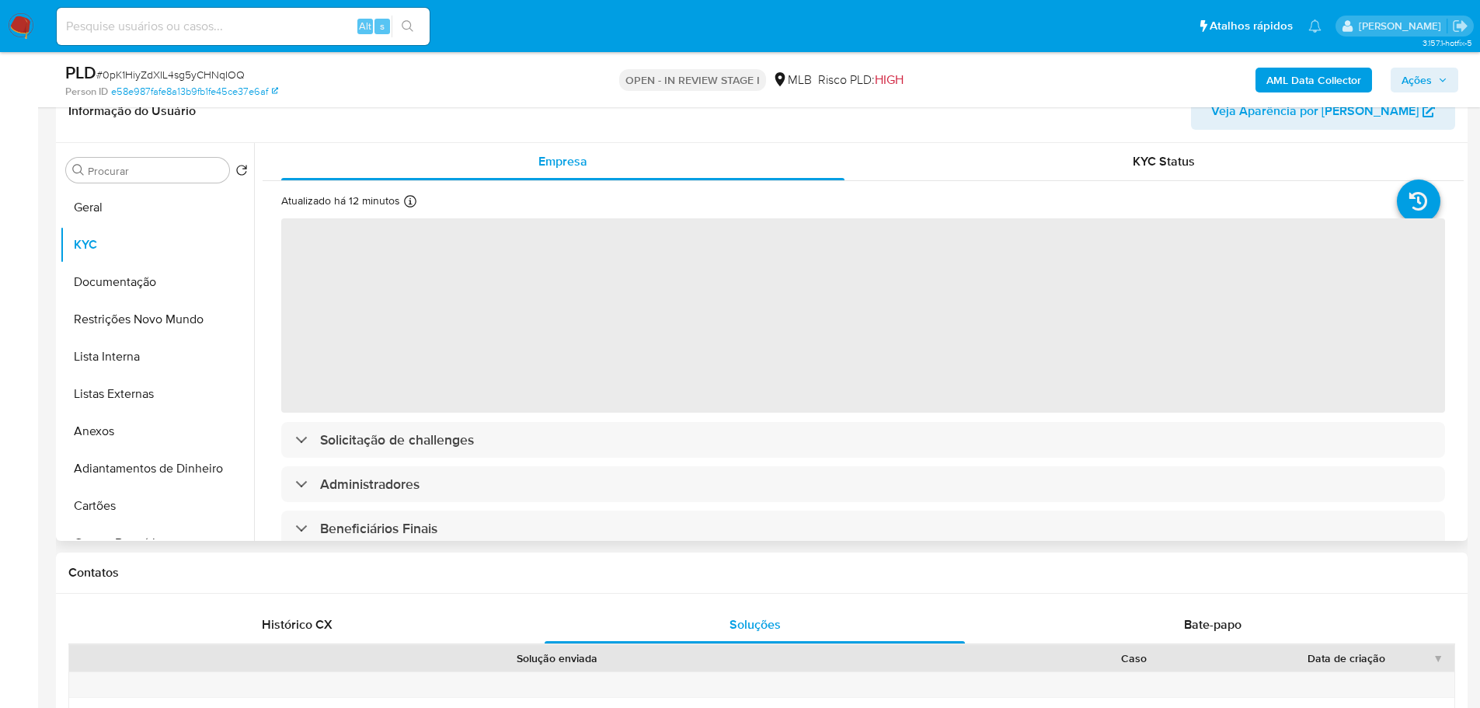
scroll to position [233, 0]
